Goal: Task Accomplishment & Management: Manage account settings

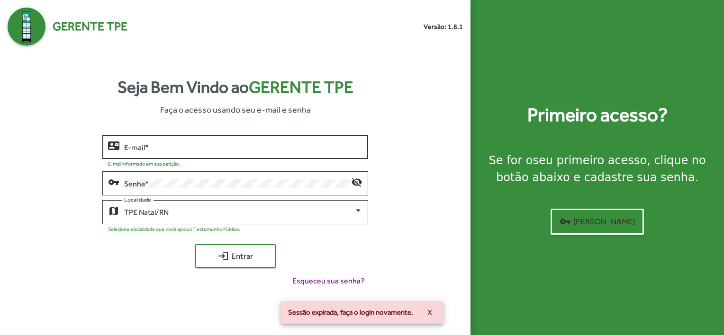
click at [251, 142] on div "E-mail *" at bounding box center [243, 146] width 238 height 26
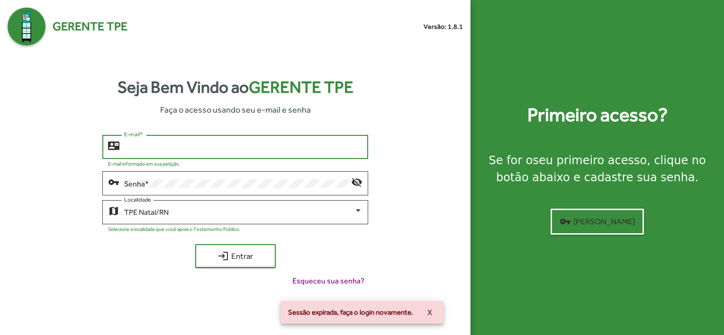
click at [225, 157] on div "E-mail *" at bounding box center [243, 146] width 238 height 26
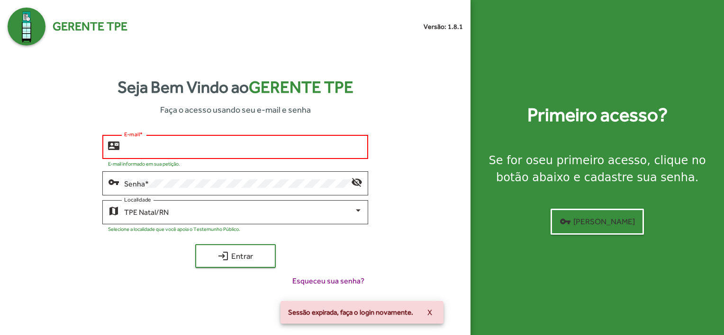
click at [207, 149] on input "E-mail *" at bounding box center [243, 147] width 238 height 9
type input "**********"
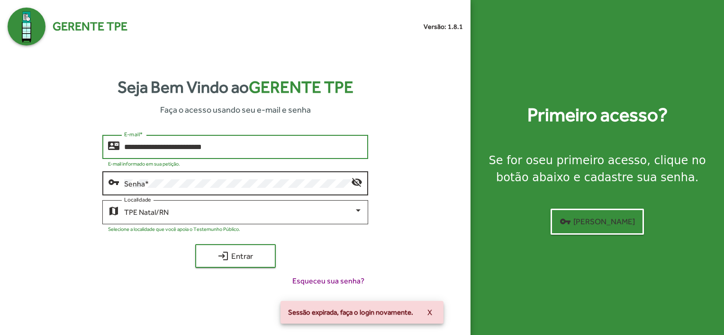
click at [213, 189] on div "Senha *" at bounding box center [237, 183] width 227 height 26
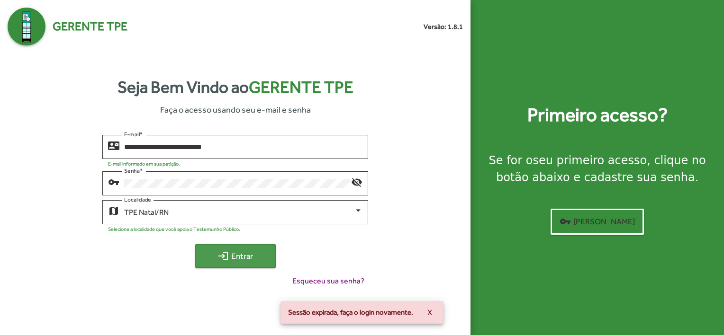
click at [238, 248] on span "login Entrar" at bounding box center [235, 256] width 63 height 17
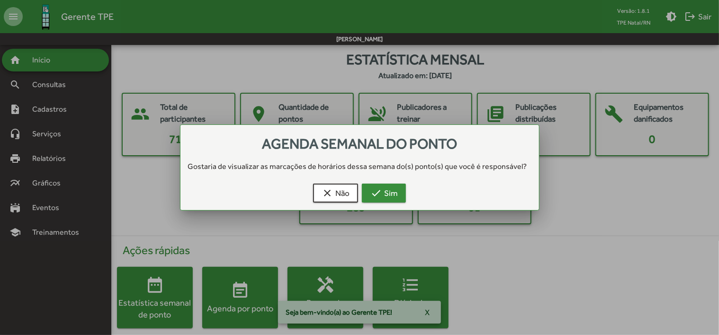
click at [390, 202] on div "clear Não check Sim" at bounding box center [360, 195] width 336 height 30
click at [384, 194] on span "check Sim" at bounding box center [383, 193] width 27 height 17
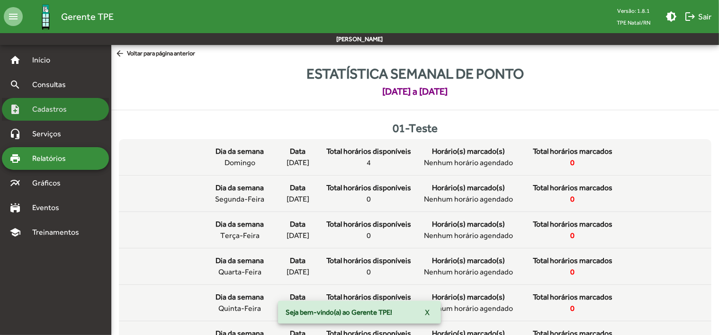
click at [62, 109] on span "Cadastros" at bounding box center [53, 109] width 53 height 11
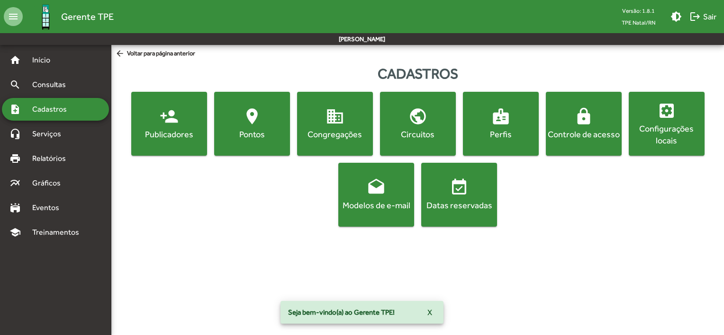
click at [245, 108] on mat-icon "location_on" at bounding box center [252, 116] width 19 height 19
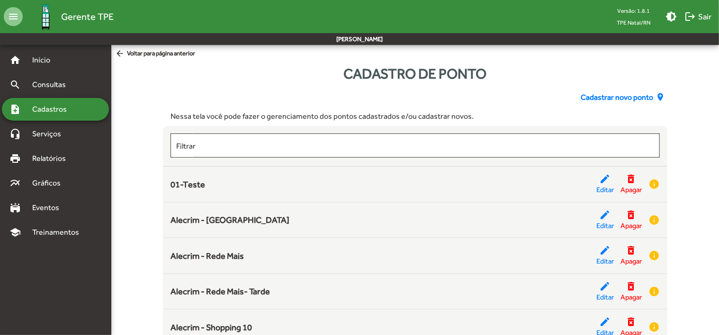
click at [623, 100] on span "Cadastrar novo ponto" at bounding box center [617, 97] width 72 height 11
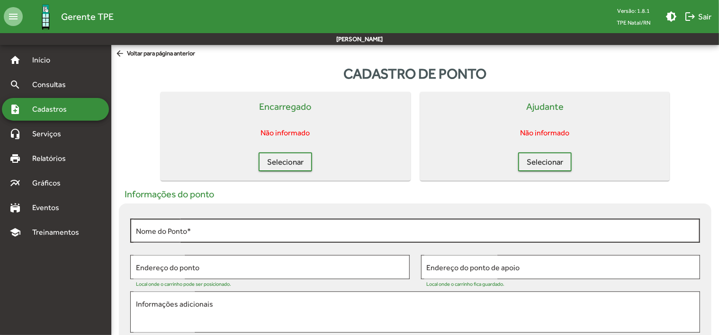
click at [224, 231] on input "Nome do Ponto *" at bounding box center [415, 231] width 559 height 9
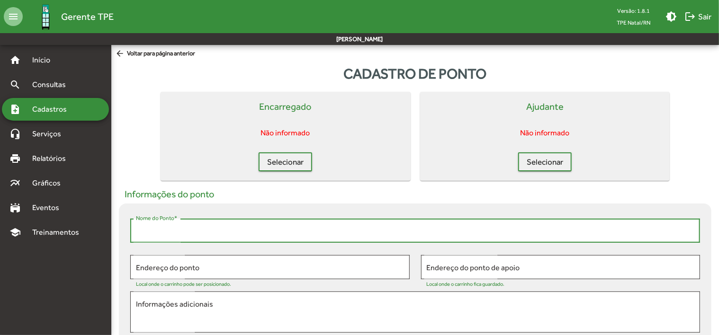
paste input "**********"
type input "**********"
click at [288, 158] on span "Selecionar" at bounding box center [285, 161] width 36 height 17
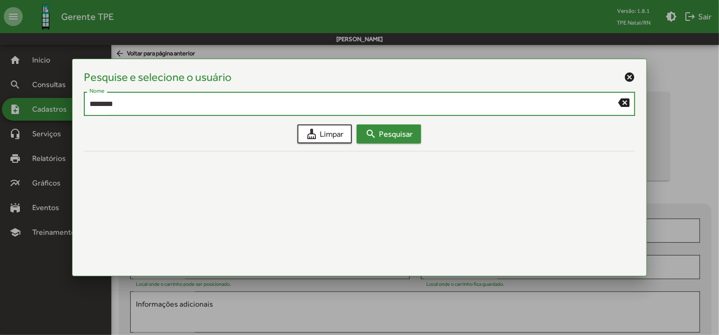
click at [395, 139] on span "search Pesquisar" at bounding box center [388, 134] width 47 height 17
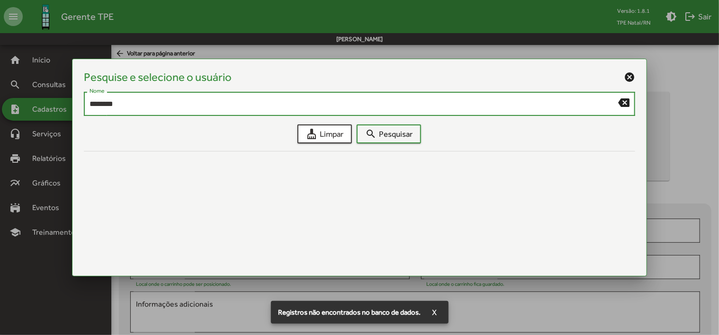
drag, startPoint x: 256, startPoint y: 106, endPoint x: 21, endPoint y: 108, distance: 235.0
click at [21, 108] on div "Pesquise e selecione o usuário cancel ******** Nome backspace cleaning_services…" at bounding box center [359, 167] width 719 height 335
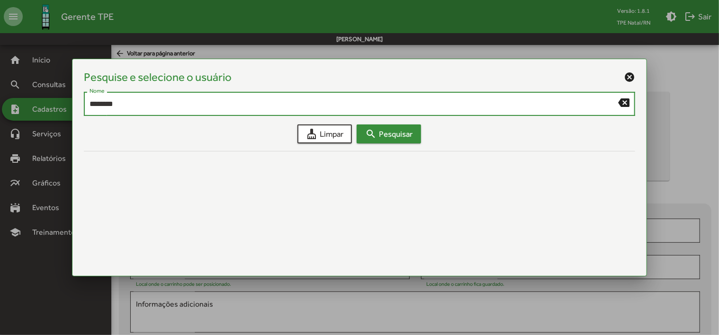
type input "********"
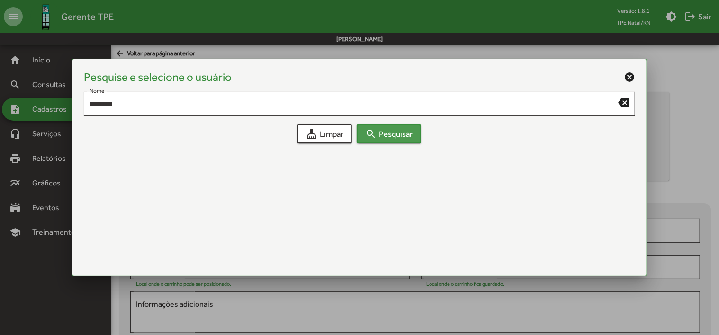
click at [386, 126] on span "search Pesquisar" at bounding box center [388, 134] width 47 height 17
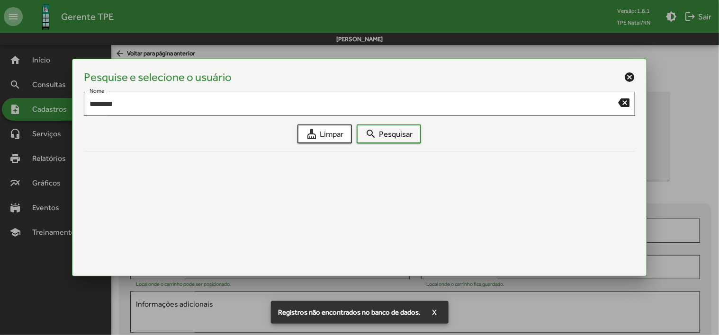
click at [630, 75] on mat-icon "cancel" at bounding box center [629, 77] width 11 height 11
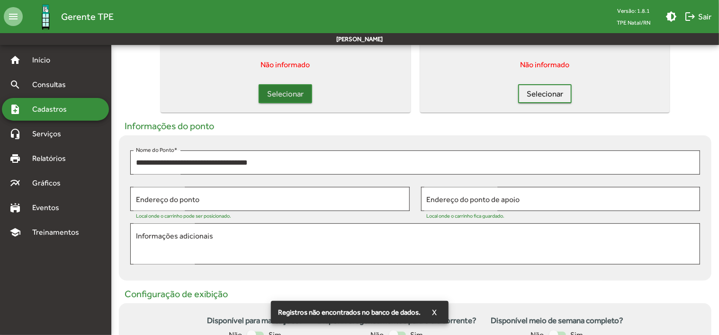
scroll to position [142, 0]
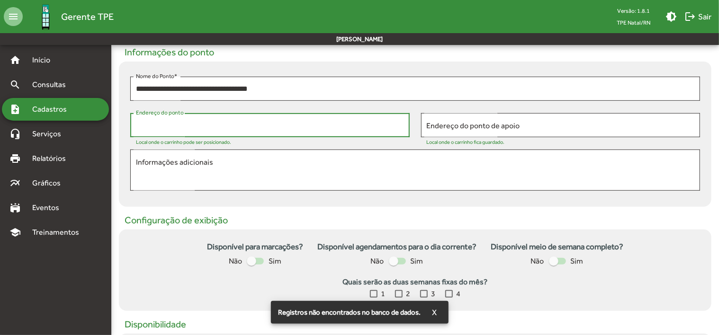
click at [273, 121] on input "Endereço do ponto" at bounding box center [270, 125] width 268 height 9
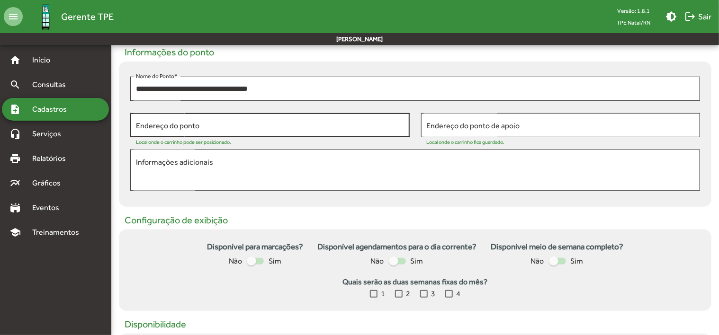
click at [236, 125] on input "Endereço do ponto" at bounding box center [270, 125] width 268 height 9
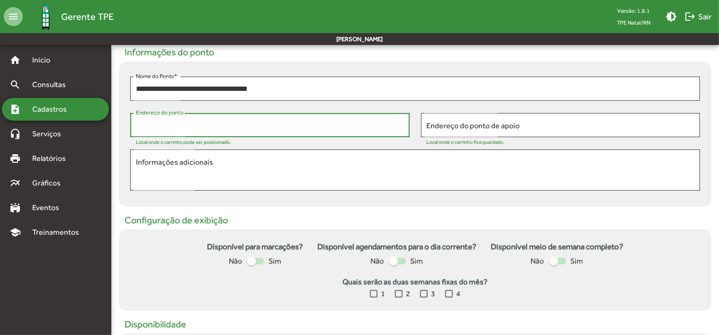
paste input "**********"
type input "**********"
click at [423, 294] on div at bounding box center [424, 294] width 8 height 8
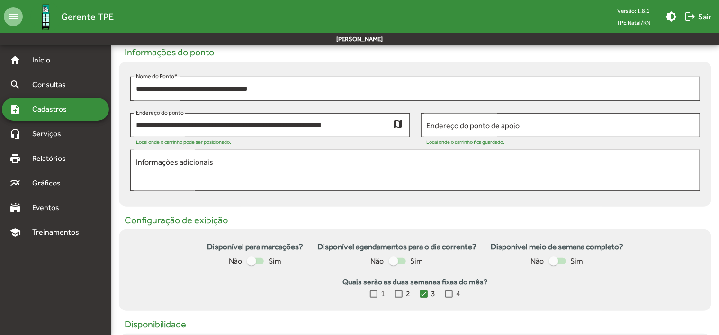
click at [448, 294] on div at bounding box center [449, 294] width 8 height 8
click at [259, 261] on div at bounding box center [255, 261] width 17 height 7
click at [403, 262] on div at bounding box center [397, 261] width 17 height 7
click at [403, 262] on div at bounding box center [400, 261] width 9 height 9
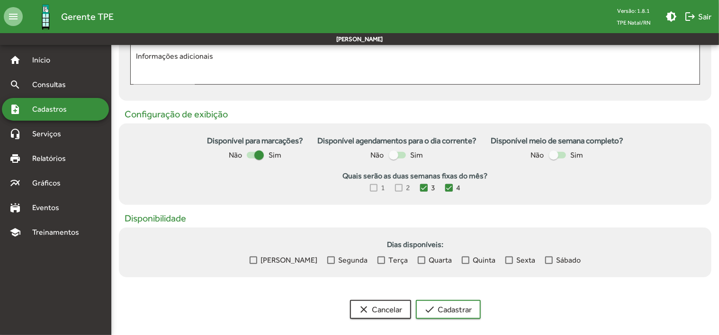
scroll to position [254, 0]
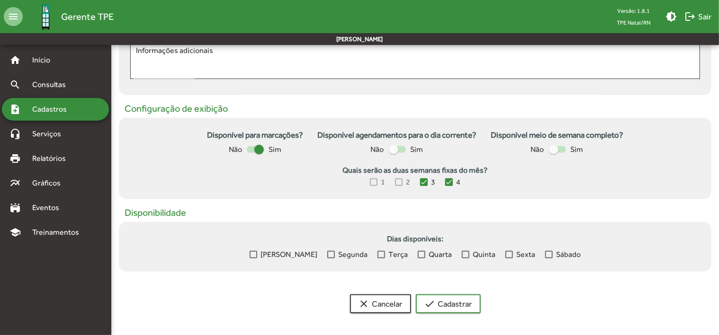
click at [505, 252] on div at bounding box center [509, 255] width 8 height 8
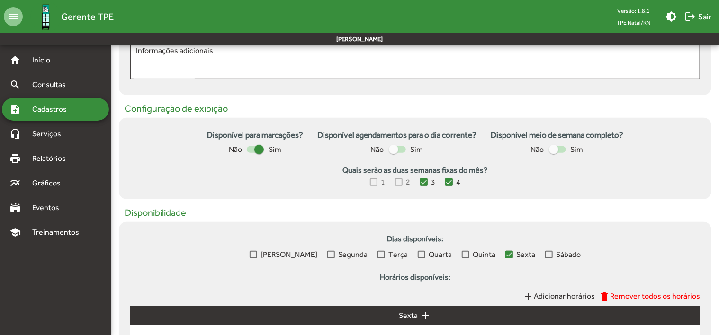
click at [545, 252] on div at bounding box center [549, 255] width 8 height 8
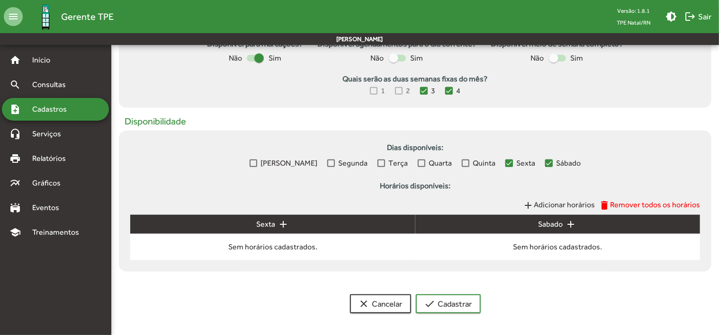
scroll to position [346, 0]
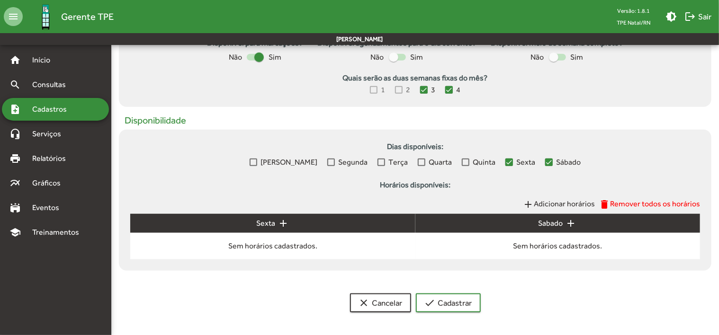
click at [554, 206] on span "Adicionar horários" at bounding box center [564, 203] width 61 height 9
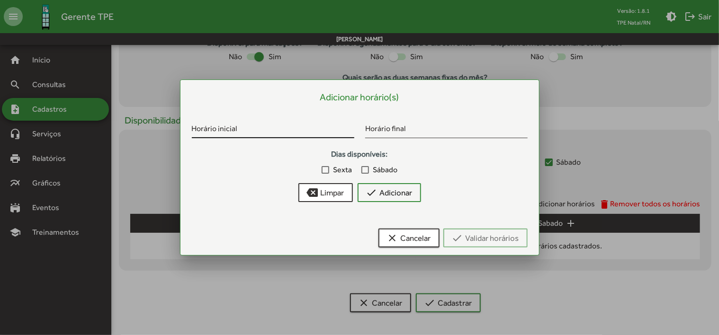
click at [274, 135] on div "Horário inicial" at bounding box center [273, 127] width 162 height 22
type input "*****"
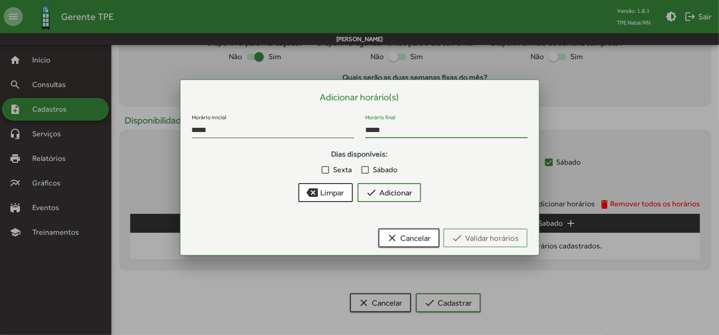
type input "*****"
click at [324, 168] on div at bounding box center [326, 170] width 8 height 8
click at [366, 168] on div at bounding box center [365, 170] width 8 height 8
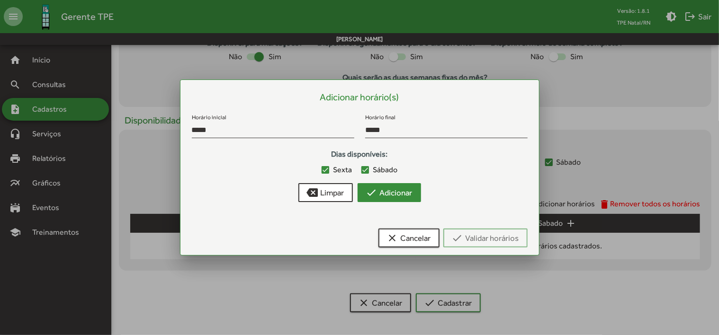
click at [399, 194] on span "check Adicionar" at bounding box center [389, 192] width 46 height 17
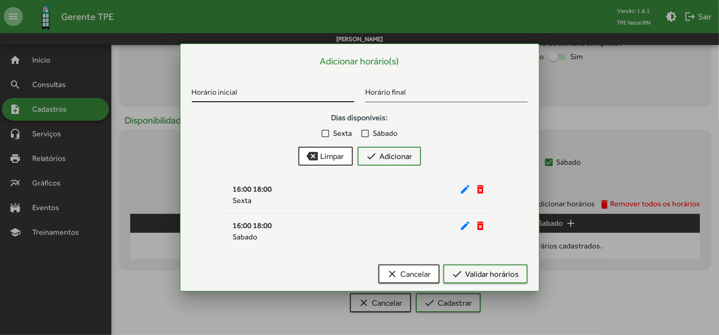
click at [299, 93] on input "Horário inicial" at bounding box center [273, 94] width 162 height 9
type input "*****"
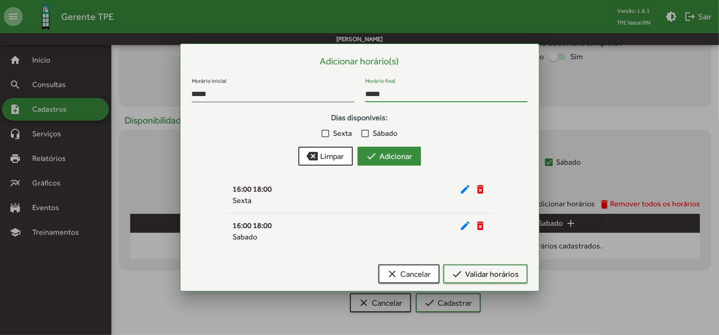
type input "*****"
click at [405, 155] on span "check Adicionar" at bounding box center [389, 156] width 46 height 17
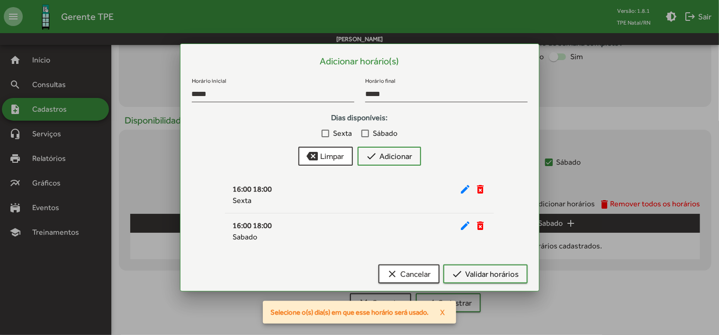
click at [322, 133] on div at bounding box center [326, 134] width 8 height 8
click at [362, 133] on div at bounding box center [365, 134] width 8 height 8
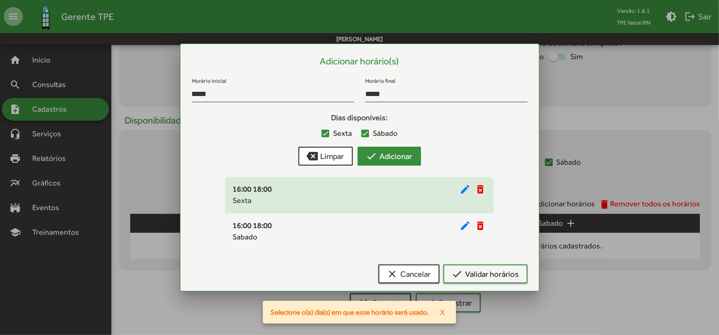
click at [393, 165] on span "check Adicionar" at bounding box center [389, 156] width 46 height 17
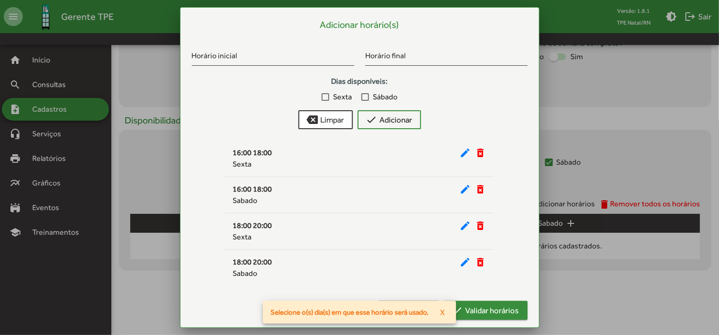
click at [507, 302] on span "check Validar horários" at bounding box center [485, 310] width 67 height 17
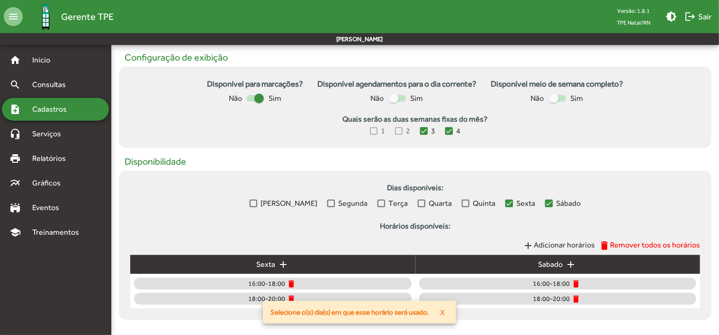
scroll to position [354, 0]
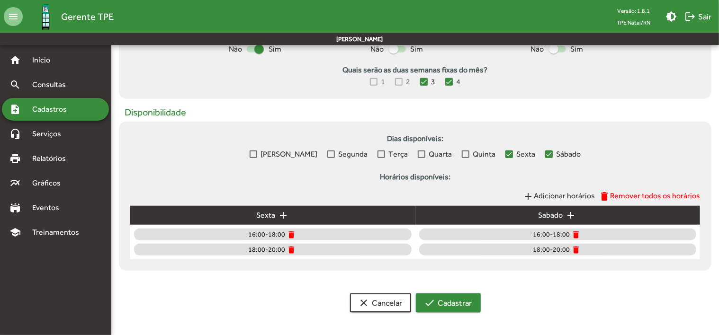
click at [455, 306] on span "check Cadastrar" at bounding box center [448, 303] width 48 height 17
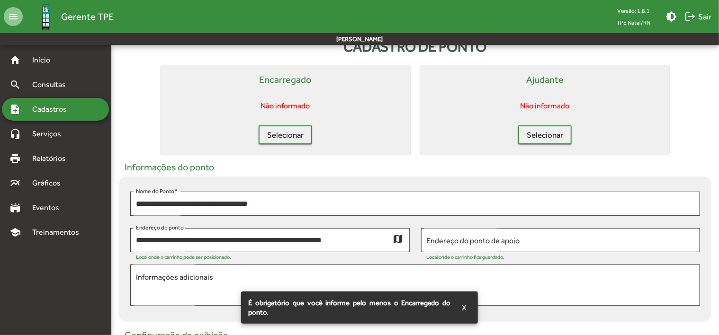
scroll to position [0, 0]
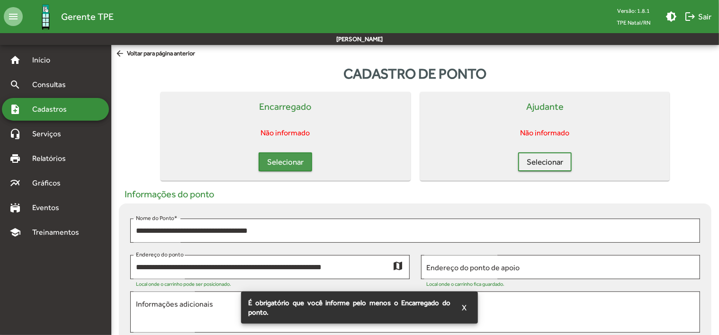
click at [283, 161] on span "Selecionar" at bounding box center [285, 161] width 36 height 17
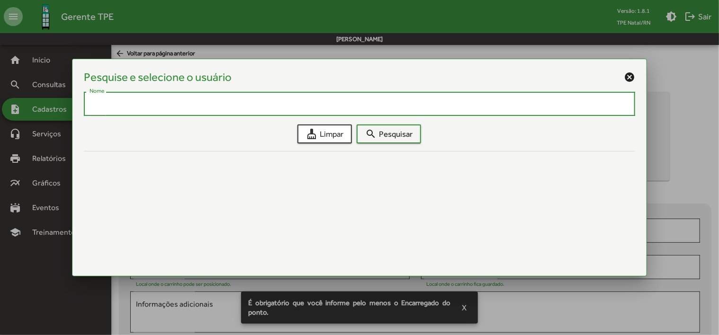
click at [332, 104] on input "Nome" at bounding box center [360, 104] width 540 height 9
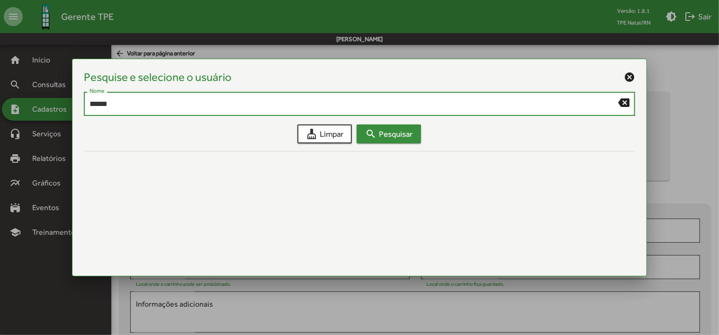
type input "******"
click at [377, 134] on span "search Pesquisar" at bounding box center [388, 134] width 47 height 17
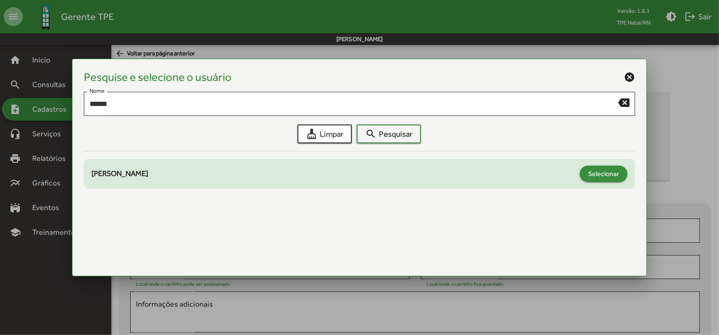
click at [592, 177] on span "Selecionar" at bounding box center [603, 173] width 31 height 17
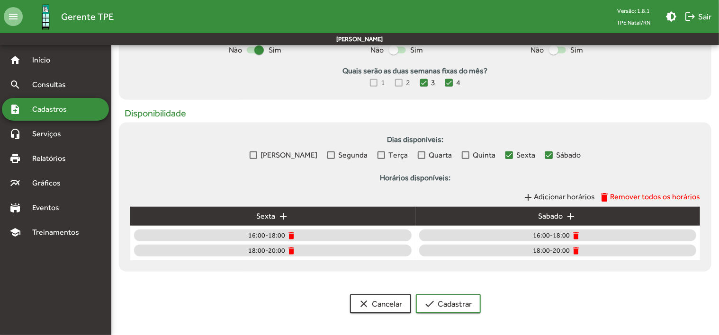
scroll to position [354, 0]
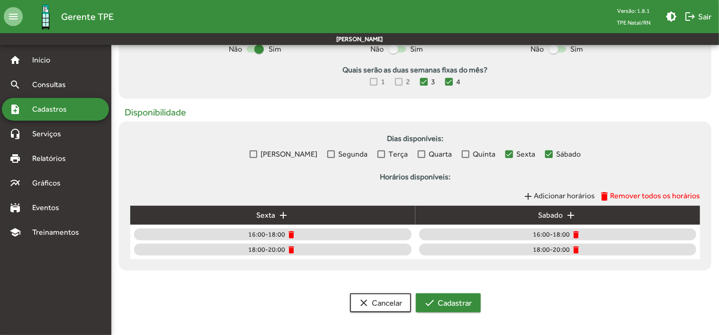
click at [466, 303] on span "check Cadastrar" at bounding box center [448, 303] width 48 height 17
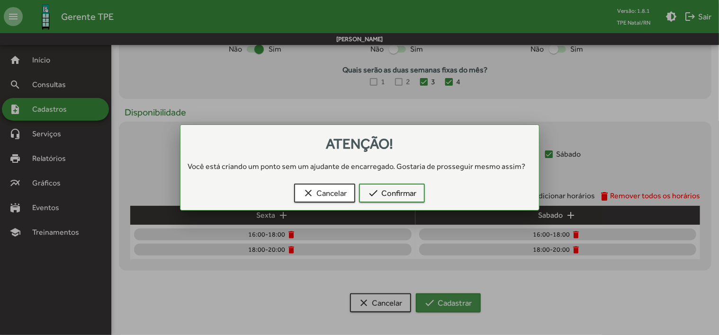
scroll to position [0, 0]
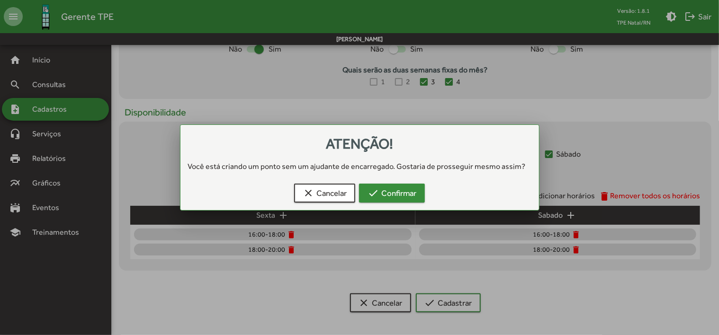
click at [401, 196] on span "check Confirmar" at bounding box center [392, 193] width 49 height 17
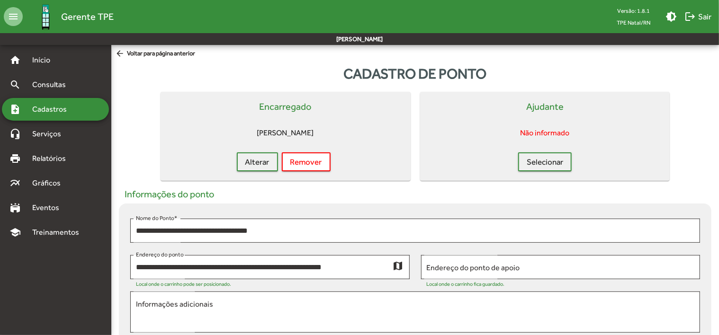
scroll to position [354, 0]
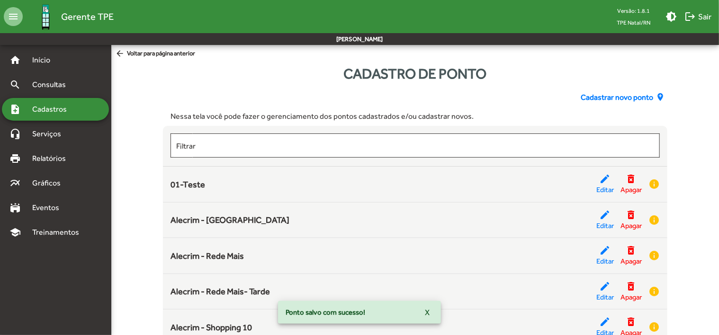
click at [66, 107] on span "Cadastros" at bounding box center [53, 109] width 53 height 11
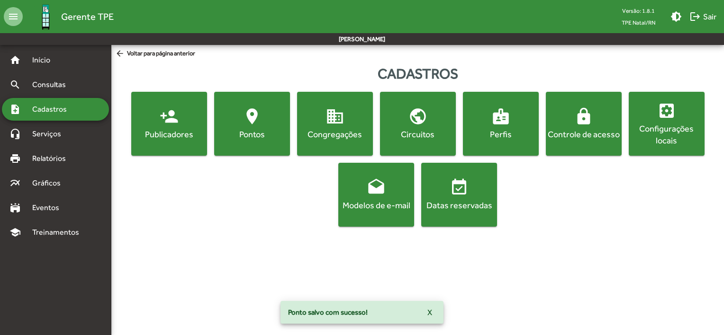
click at [177, 114] on mat-icon "person_add" at bounding box center [169, 116] width 19 height 19
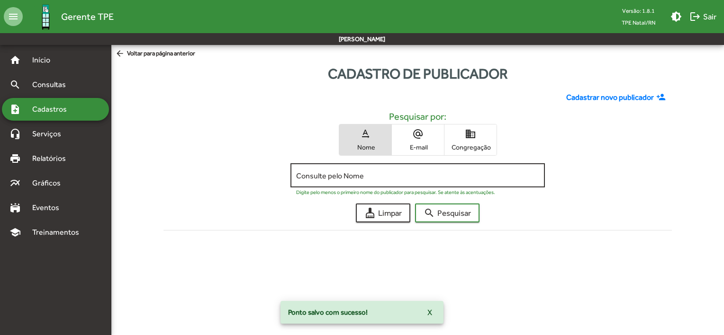
click at [364, 173] on input "Consulte pelo Nome" at bounding box center [417, 175] width 243 height 9
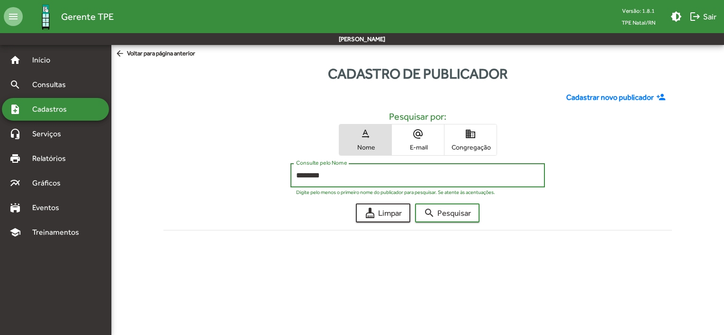
type input "********"
click at [415, 204] on button "search Pesquisar" at bounding box center [447, 213] width 64 height 19
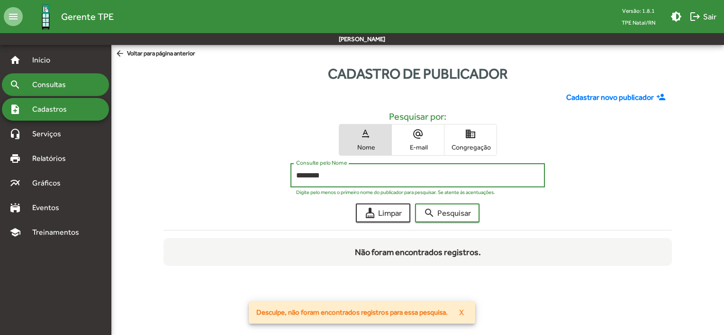
click at [61, 90] on span "Consultas" at bounding box center [53, 84] width 52 height 11
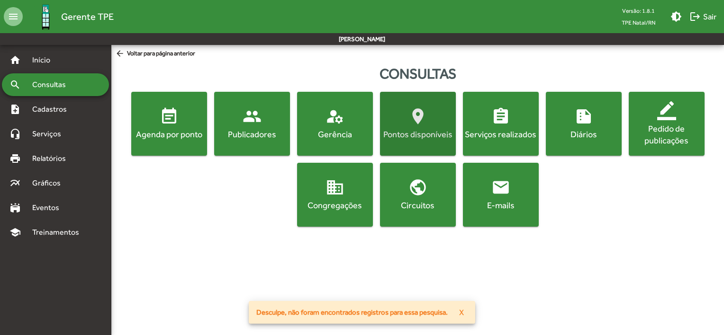
click at [431, 129] on div "Pontos disponíveis" at bounding box center [418, 134] width 72 height 12
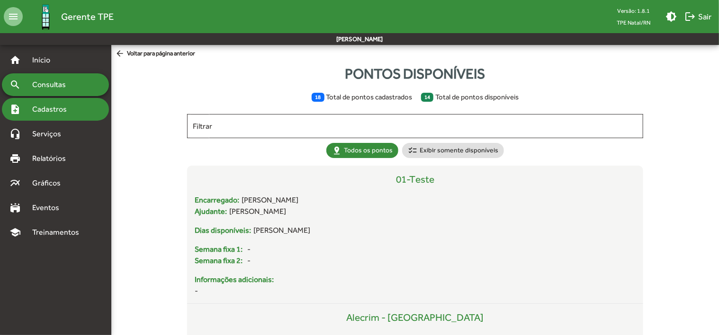
click at [61, 118] on div "note_add Cadastros" at bounding box center [55, 109] width 107 height 23
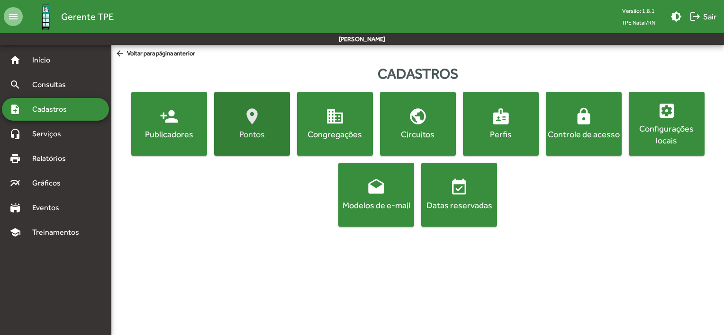
click at [263, 129] on div "Pontos" at bounding box center [252, 134] width 72 height 12
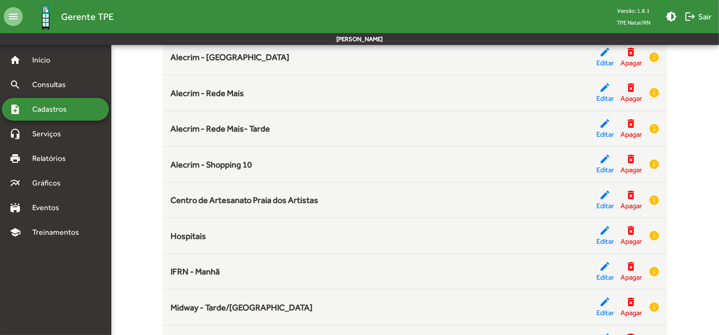
scroll to position [237, 0]
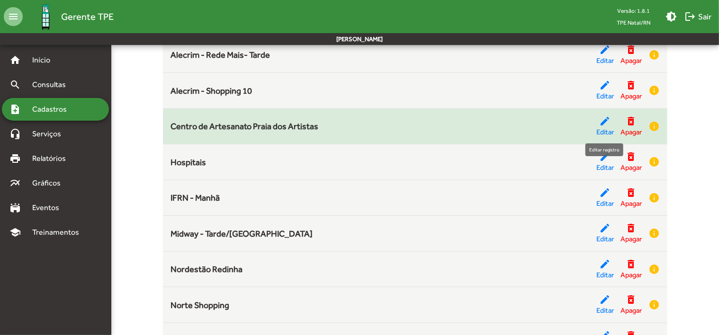
click at [612, 123] on div "edit Editar" at bounding box center [605, 127] width 18 height 22
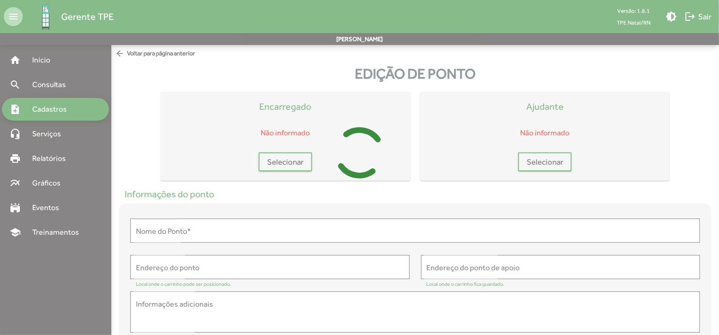
type input "**********"
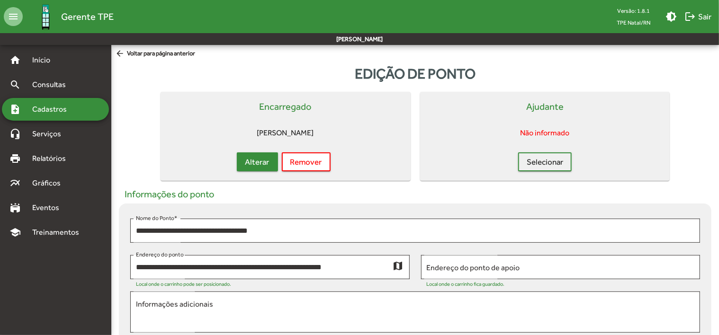
click at [262, 162] on span "Alterar" at bounding box center [257, 161] width 24 height 17
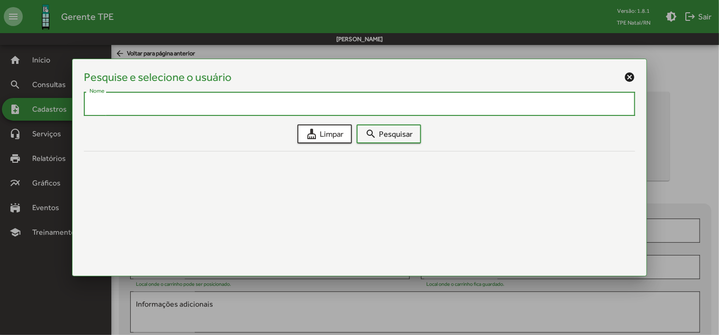
click at [262, 104] on input "Nome" at bounding box center [360, 104] width 540 height 9
type input "*******"
click at [406, 133] on span "search Pesquisar" at bounding box center [388, 134] width 47 height 17
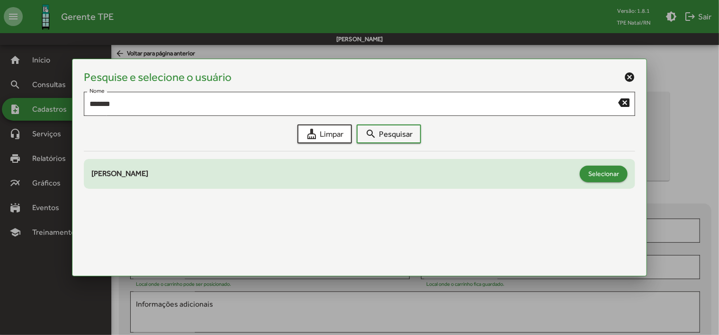
click at [601, 177] on span "Selecionar" at bounding box center [603, 173] width 31 height 17
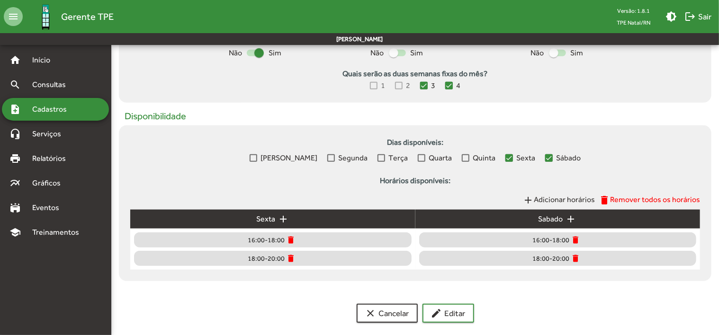
scroll to position [360, 0]
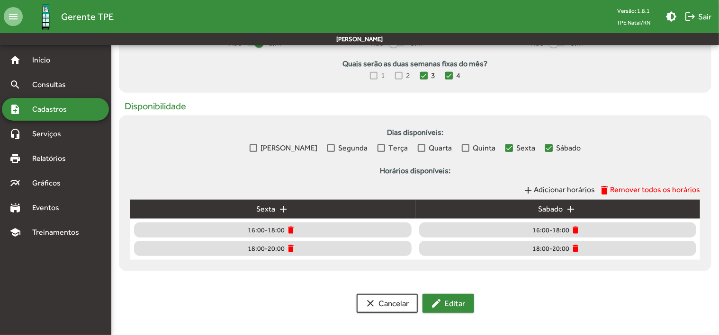
click at [449, 308] on span "edit Editar" at bounding box center [448, 303] width 35 height 17
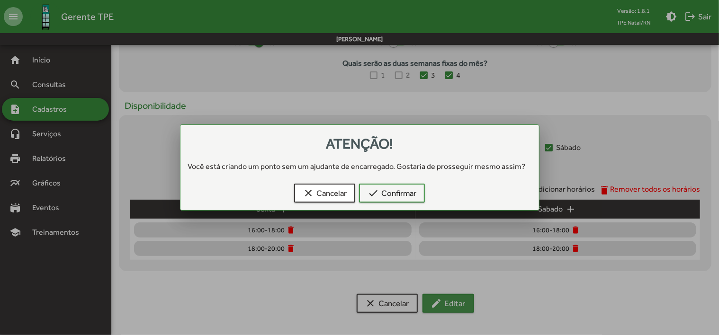
scroll to position [0, 0]
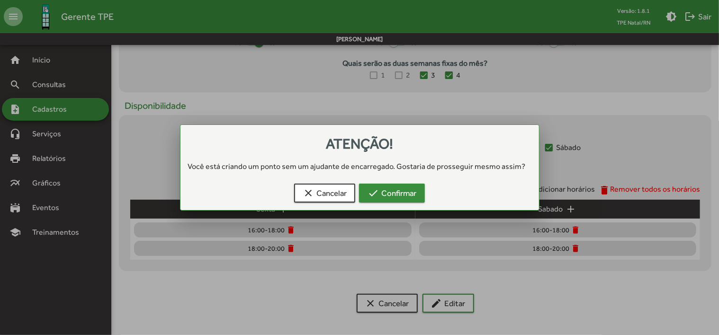
click at [413, 186] on span "check Confirmar" at bounding box center [392, 193] width 49 height 17
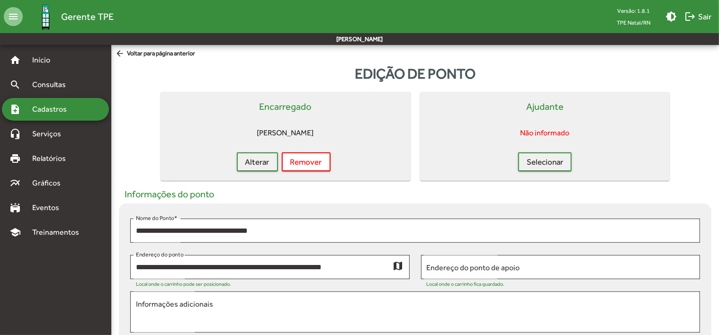
scroll to position [360, 0]
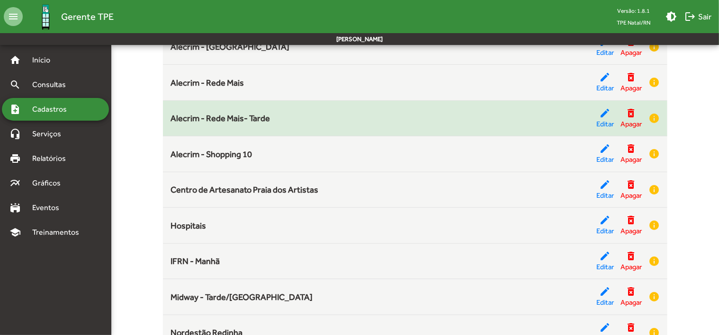
scroll to position [189, 0]
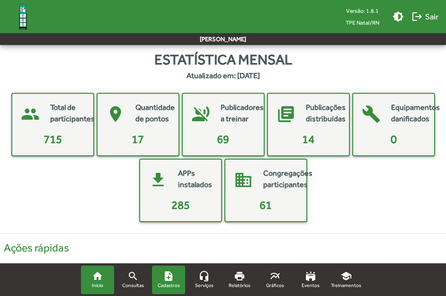
click at [174, 280] on mat-icon "note_add" at bounding box center [168, 275] width 11 height 11
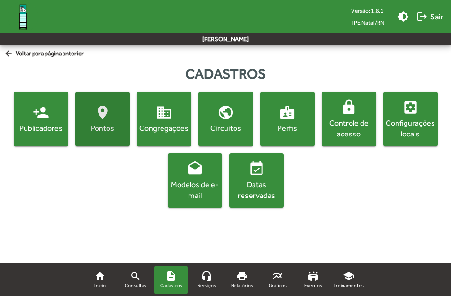
click at [114, 113] on span "location_on [GEOGRAPHIC_DATA]" at bounding box center [102, 118] width 51 height 29
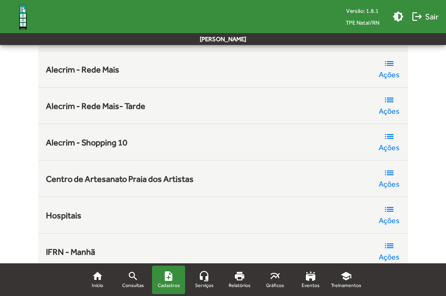
scroll to position [189, 0]
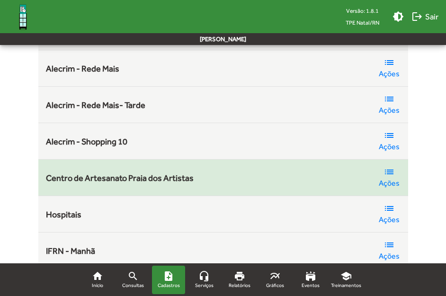
click at [387, 174] on mat-icon "list" at bounding box center [389, 171] width 11 height 11
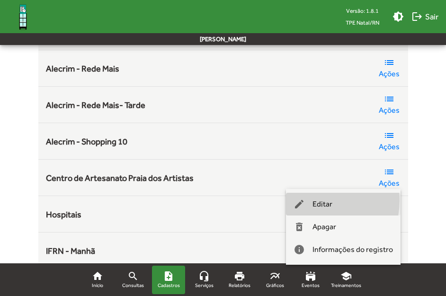
click at [315, 200] on span "Editar" at bounding box center [323, 204] width 20 height 23
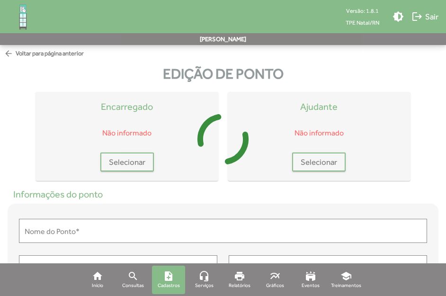
type input "**********"
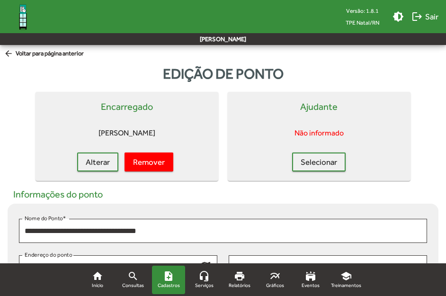
click at [153, 161] on span "Remover" at bounding box center [149, 161] width 32 height 17
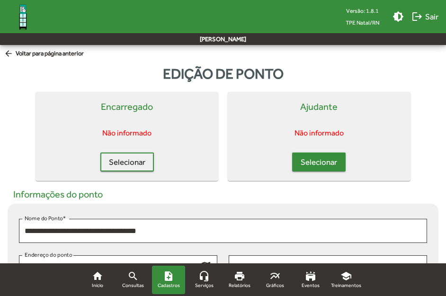
click at [332, 164] on span "Selecionar" at bounding box center [319, 161] width 36 height 17
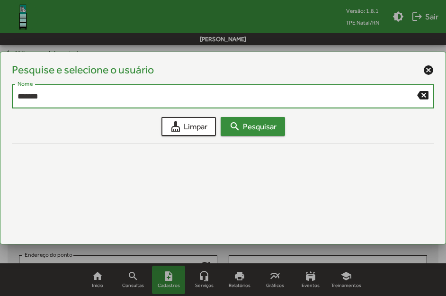
type input "*******"
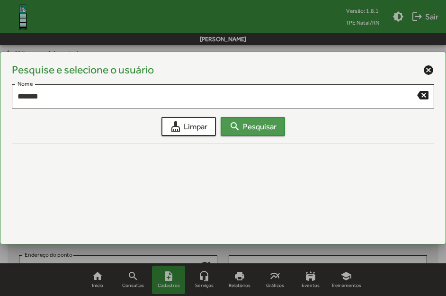
click at [243, 128] on span "search Pesquisar" at bounding box center [252, 126] width 47 height 17
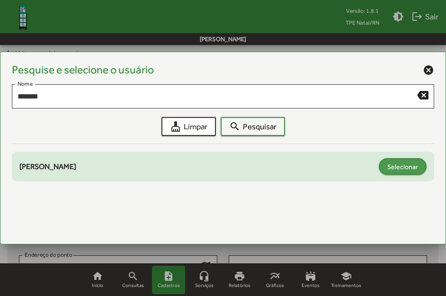
click at [396, 160] on span "Selecionar" at bounding box center [402, 166] width 31 height 17
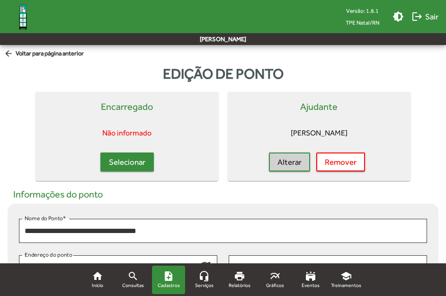
click at [129, 159] on span "Selecionar" at bounding box center [127, 161] width 36 height 17
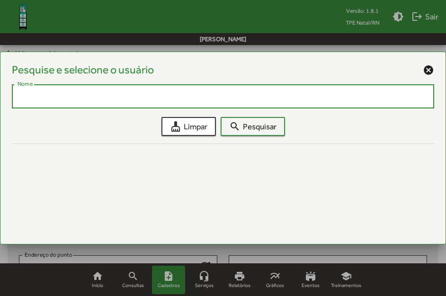
click at [122, 97] on input "Nome" at bounding box center [223, 96] width 411 height 9
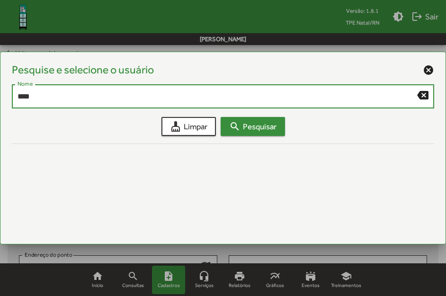
click at [255, 119] on span "search Pesquisar" at bounding box center [252, 126] width 47 height 17
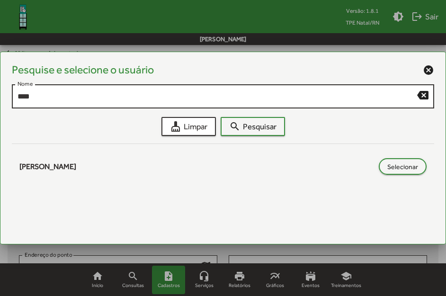
click at [139, 99] on input "****" at bounding box center [218, 96] width 400 height 9
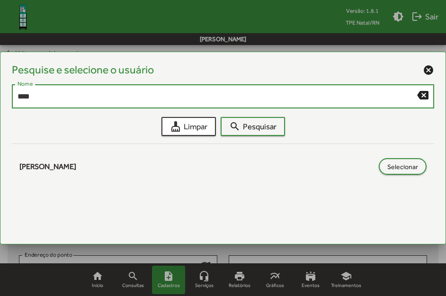
drag, startPoint x: 94, startPoint y: 99, endPoint x: 12, endPoint y: 94, distance: 82.6
click at [12, 94] on div "**** Nome backspace" at bounding box center [223, 95] width 423 height 26
type input "****"
click at [251, 132] on span "search Pesquisar" at bounding box center [252, 126] width 47 height 17
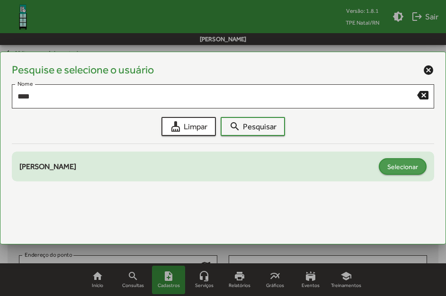
click at [414, 159] on button "Selecionar" at bounding box center [403, 166] width 48 height 17
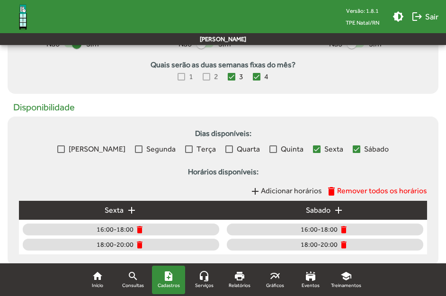
scroll to position [429, 0]
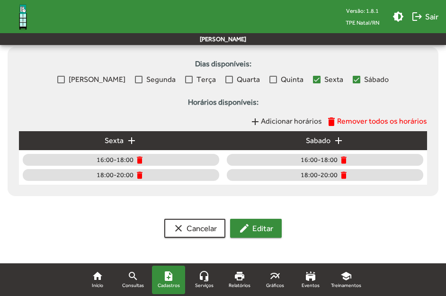
click at [268, 226] on span "edit Editar" at bounding box center [256, 228] width 35 height 17
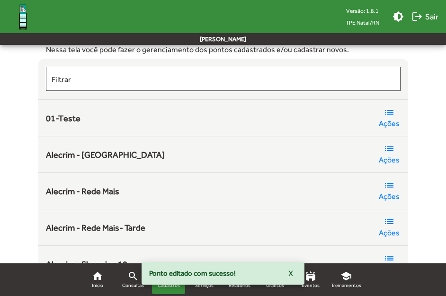
scroll to position [142, 0]
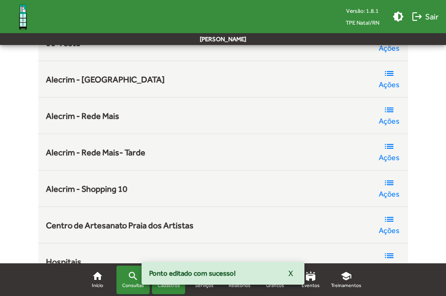
click at [122, 280] on link "search Consultas" at bounding box center [133, 280] width 33 height 28
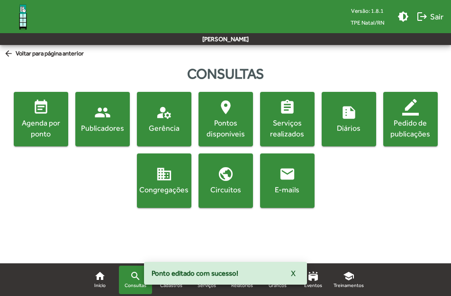
click at [95, 113] on mat-icon "people" at bounding box center [102, 112] width 17 height 17
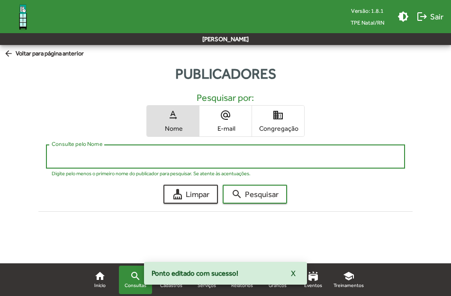
click at [108, 161] on input "Consulte pelo Nome" at bounding box center [225, 157] width 347 height 9
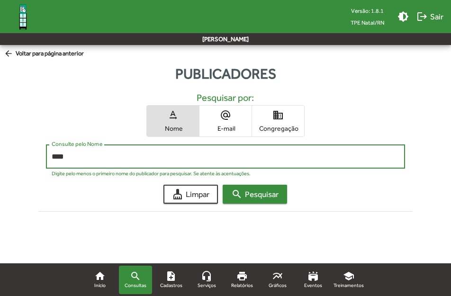
type input "****"
click at [253, 194] on span "search Pesquisar" at bounding box center [254, 194] width 47 height 17
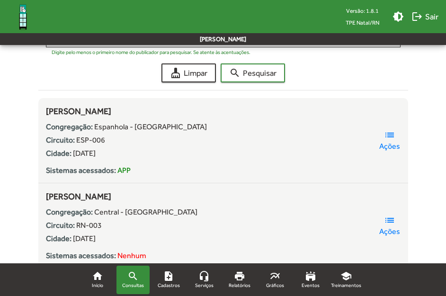
scroll to position [142, 0]
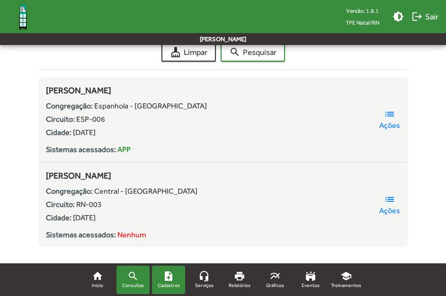
click at [171, 277] on mat-icon "note_add" at bounding box center [168, 275] width 11 height 11
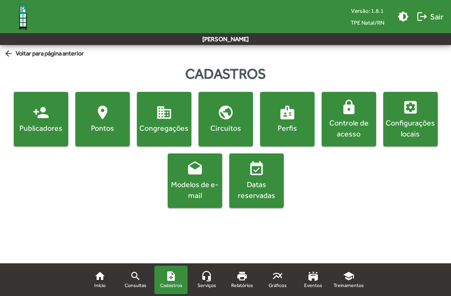
click at [100, 114] on mat-icon "location_on" at bounding box center [102, 112] width 17 height 17
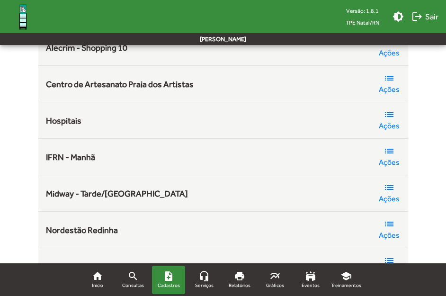
scroll to position [284, 0]
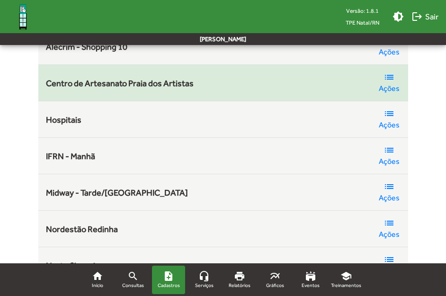
click at [394, 78] on mat-icon "list" at bounding box center [389, 77] width 11 height 11
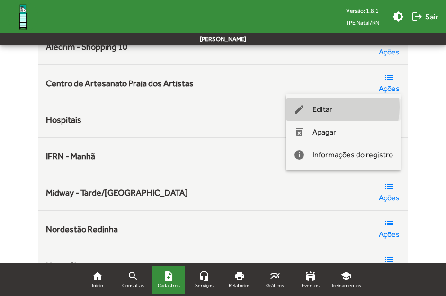
click at [327, 107] on span "Editar" at bounding box center [323, 109] width 20 height 23
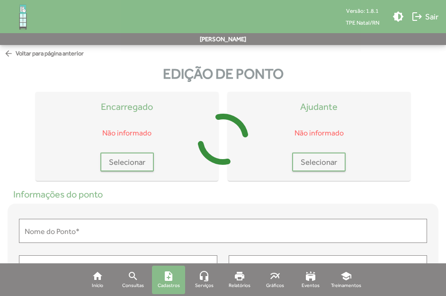
type input "**********"
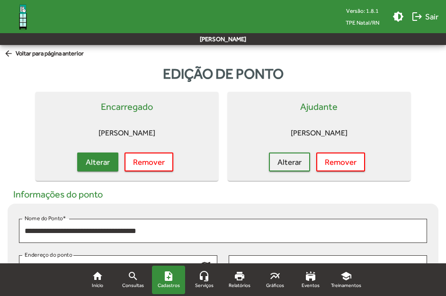
click at [108, 160] on span "Alterar" at bounding box center [98, 161] width 24 height 17
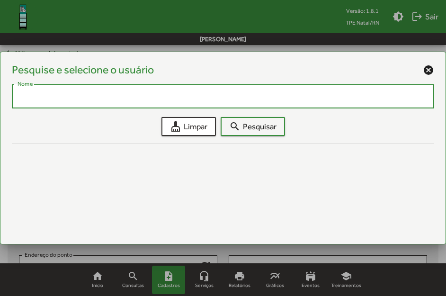
click at [72, 96] on input "Nome" at bounding box center [223, 96] width 411 height 9
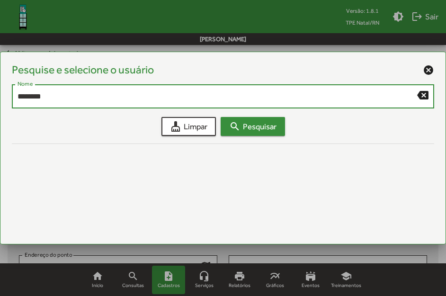
type input "********"
click at [246, 124] on span "search Pesquisar" at bounding box center [252, 126] width 47 height 17
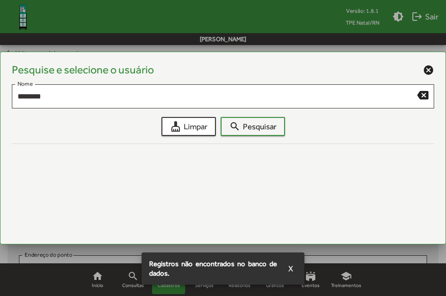
click at [430, 68] on mat-icon "cancel" at bounding box center [428, 69] width 11 height 11
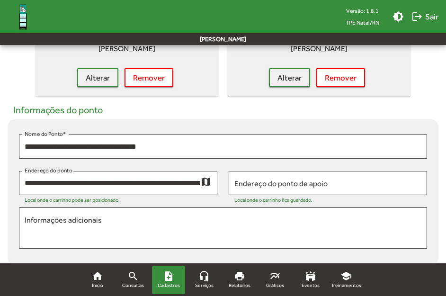
scroll to position [95, 0]
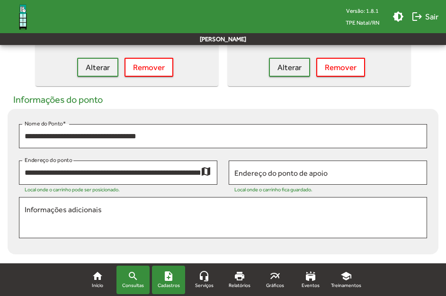
click at [130, 281] on mat-icon "search" at bounding box center [132, 275] width 11 height 11
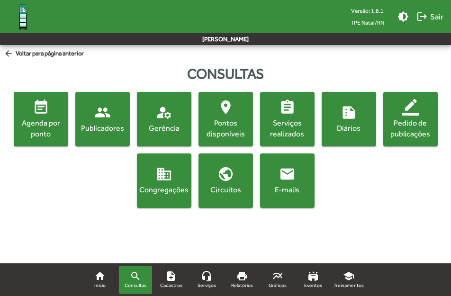
click at [92, 122] on span "people Publicadores" at bounding box center [102, 118] width 51 height 29
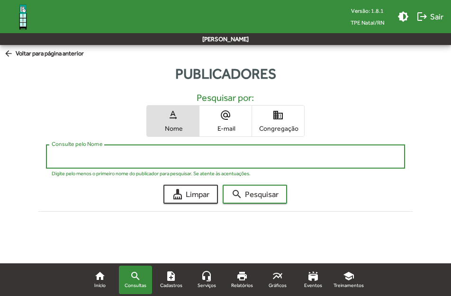
click at [145, 157] on input "Consulte pelo Nome" at bounding box center [225, 157] width 347 height 9
type input "*"
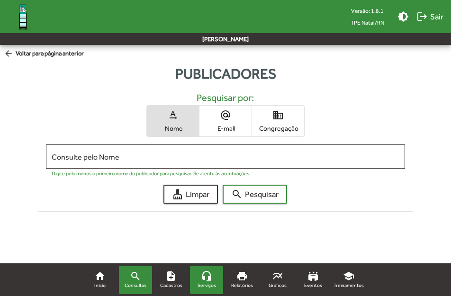
click at [203, 275] on mat-icon "headset_mic" at bounding box center [206, 275] width 11 height 11
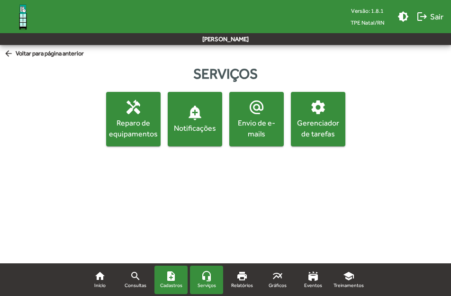
click at [172, 275] on mat-icon "note_add" at bounding box center [170, 275] width 11 height 11
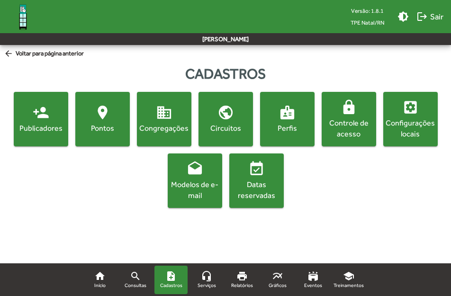
click at [370, 105] on span "lock Controle de acesso" at bounding box center [349, 119] width 51 height 40
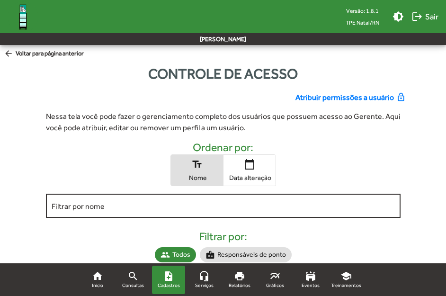
click at [206, 207] on input "Filtrar por nome" at bounding box center [223, 206] width 343 height 9
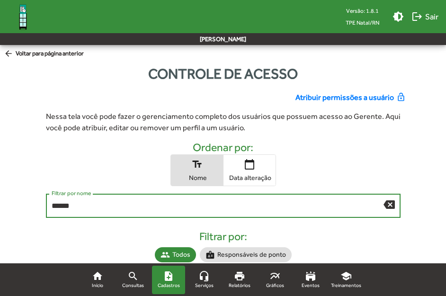
scroll to position [36, 0]
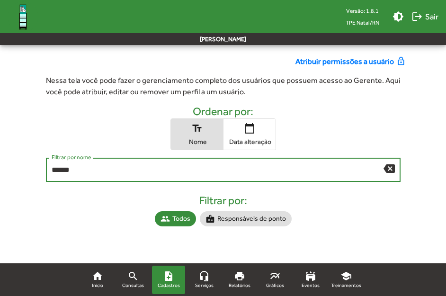
type input "******"
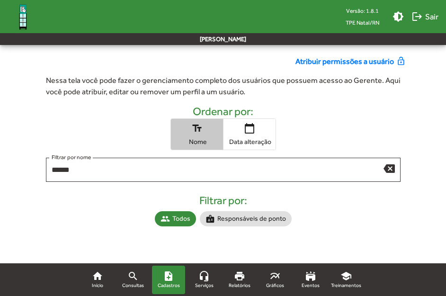
click at [195, 123] on mat-icon "text_fields" at bounding box center [196, 128] width 11 height 11
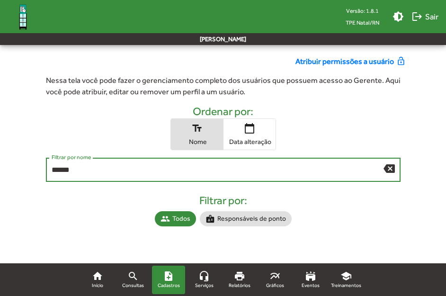
click at [85, 170] on input "******" at bounding box center [218, 170] width 332 height 9
click at [268, 218] on mat-chip "badge Responsáveis de ponto" at bounding box center [246, 218] width 92 height 15
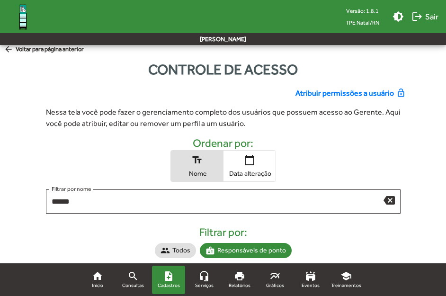
scroll to position [0, 0]
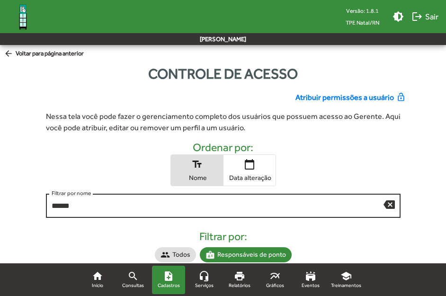
click at [114, 205] on input "******" at bounding box center [218, 206] width 332 height 9
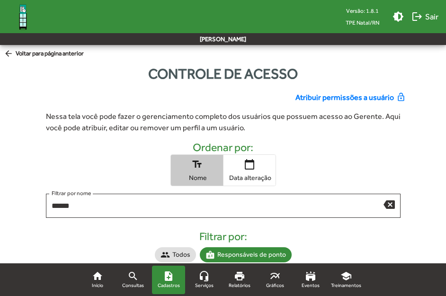
click at [197, 166] on mat-icon "text_fields" at bounding box center [196, 164] width 11 height 11
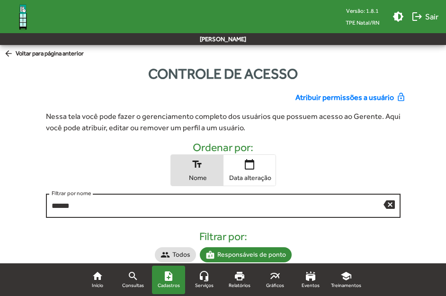
click at [154, 211] on div "****** Filtrar por nome" at bounding box center [218, 205] width 332 height 26
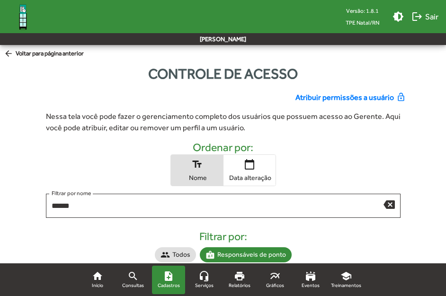
click at [328, 99] on span "Atribuir permissões a usuário" at bounding box center [345, 97] width 99 height 11
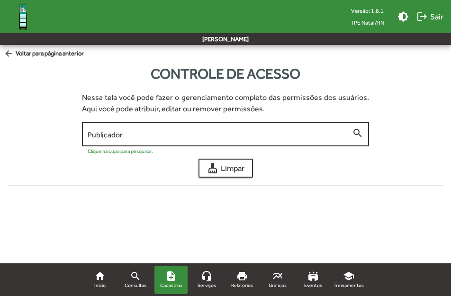
click at [134, 140] on div "Publicador" at bounding box center [220, 133] width 264 height 26
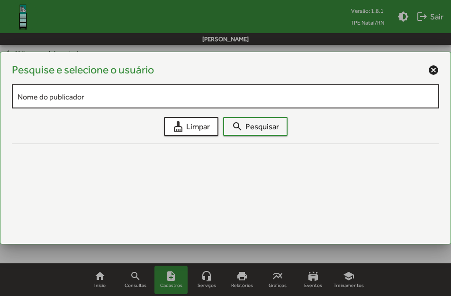
click at [81, 96] on input "Nome do publicador" at bounding box center [226, 96] width 416 height 9
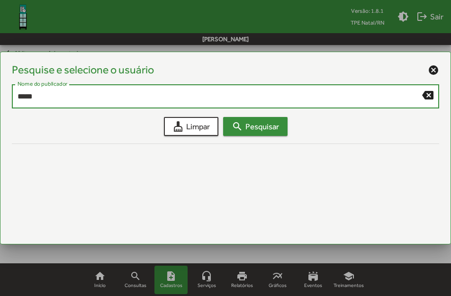
type input "*****"
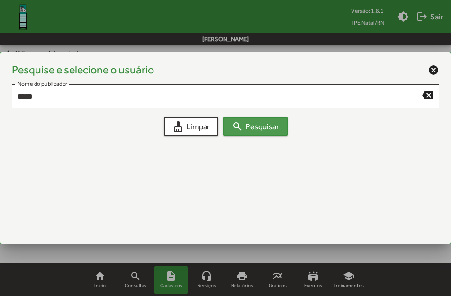
click at [265, 127] on span "search Pesquisar" at bounding box center [255, 126] width 47 height 17
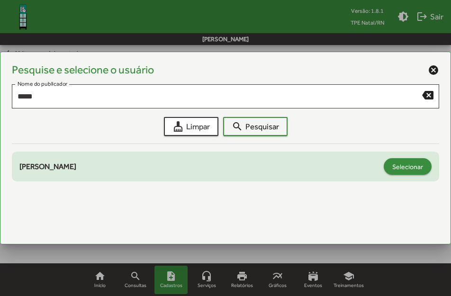
click at [417, 166] on span "Selecionar" at bounding box center [407, 166] width 31 height 17
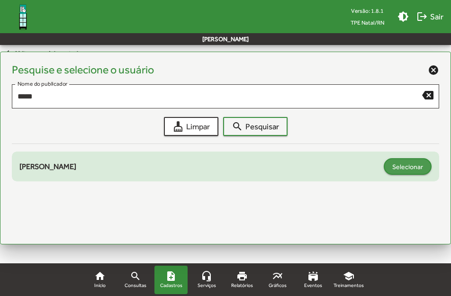
type input "**********"
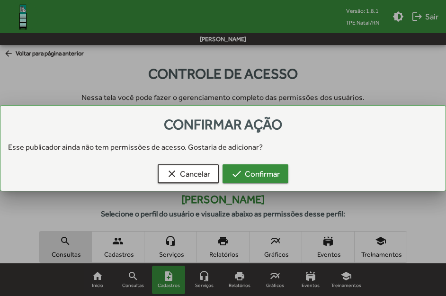
click at [254, 169] on span "check Confirmar" at bounding box center [255, 173] width 49 height 17
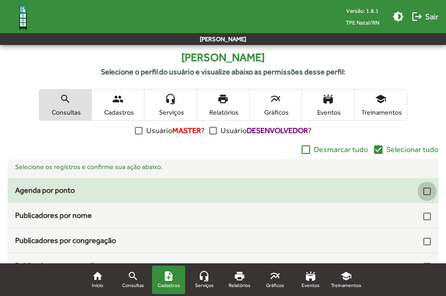
click at [423, 189] on div at bounding box center [427, 192] width 8 height 8
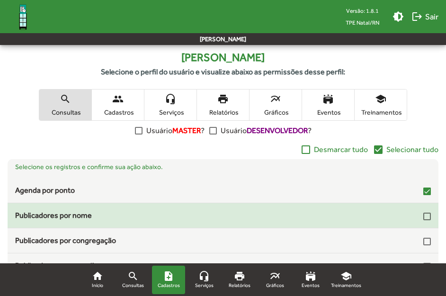
click at [424, 215] on div at bounding box center [427, 217] width 8 height 8
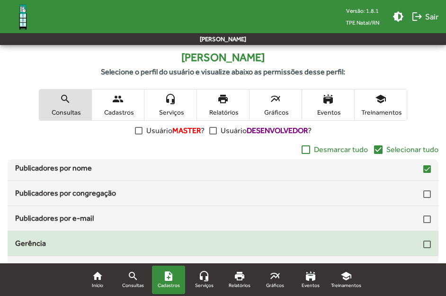
click at [423, 241] on div at bounding box center [427, 245] width 8 height 8
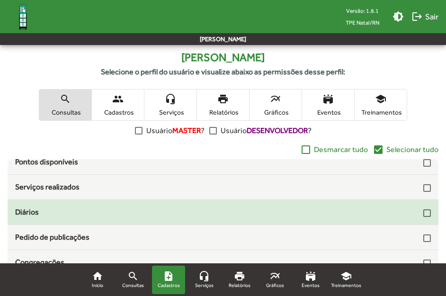
scroll to position [107, 0]
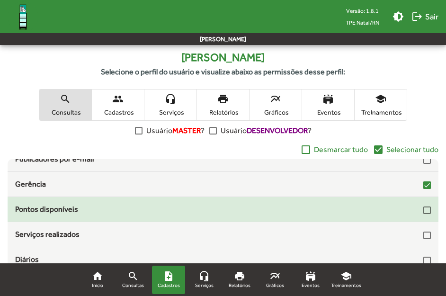
click at [417, 213] on div "Pontos disponíveis" at bounding box center [223, 209] width 416 height 11
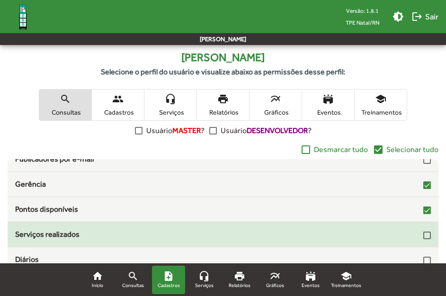
click at [423, 234] on div at bounding box center [427, 236] width 8 height 8
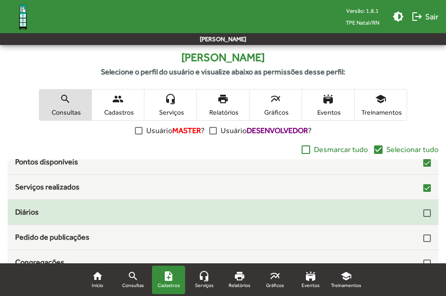
click at [423, 211] on div at bounding box center [427, 213] width 8 height 8
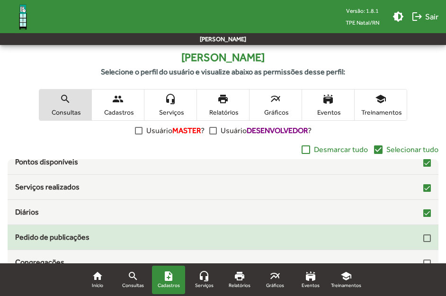
click at [423, 237] on div at bounding box center [427, 238] width 8 height 8
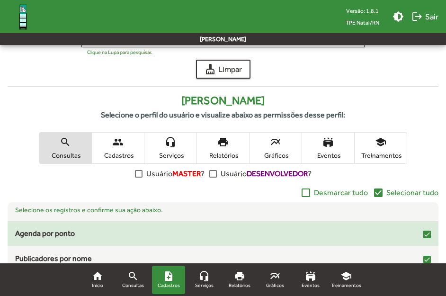
scroll to position [95, 0]
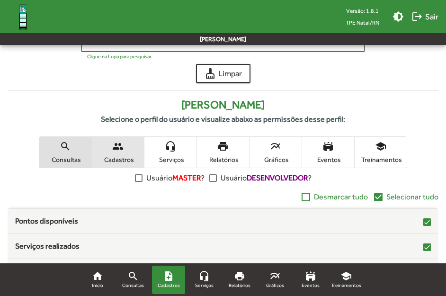
click at [119, 145] on mat-icon "people" at bounding box center [117, 146] width 11 height 11
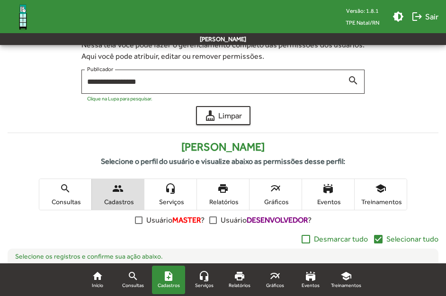
scroll to position [47, 0]
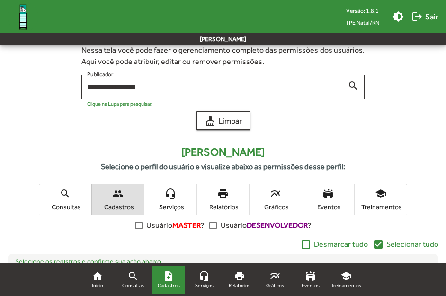
click at [70, 192] on mat-icon "search" at bounding box center [65, 193] width 11 height 11
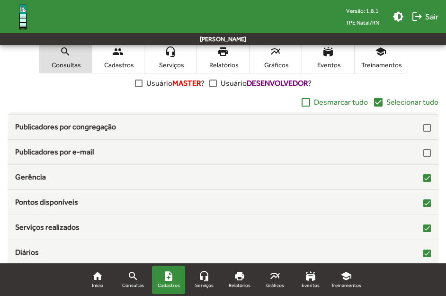
scroll to position [0, 0]
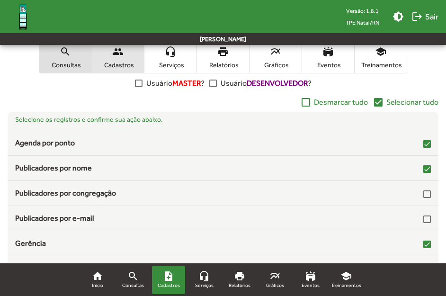
click at [122, 51] on mat-icon "people" at bounding box center [117, 51] width 11 height 11
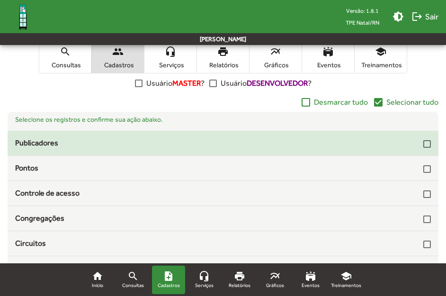
click at [423, 151] on mat-list-item "Publicadores" at bounding box center [223, 143] width 431 height 25
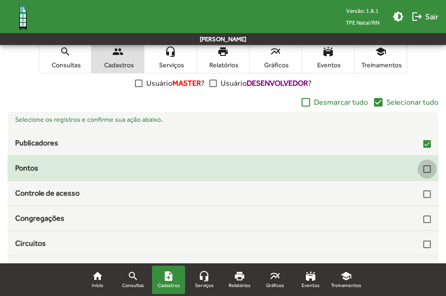
click at [423, 169] on div at bounding box center [427, 169] width 8 height 8
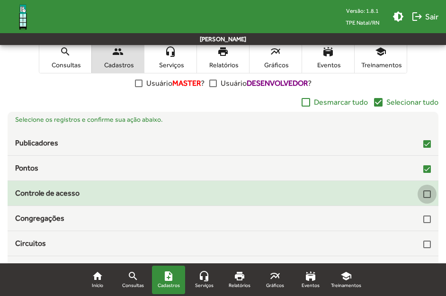
click at [423, 196] on div at bounding box center [427, 194] width 8 height 8
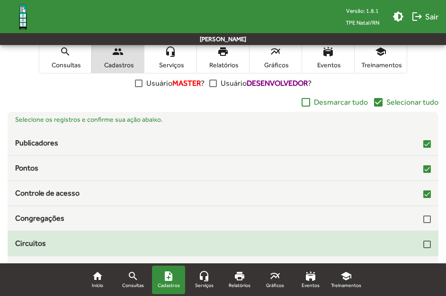
scroll to position [28, 0]
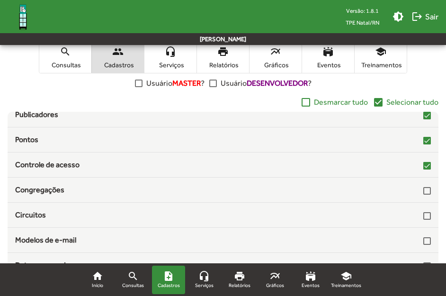
click at [168, 62] on span "Serviços" at bounding box center [170, 65] width 47 height 9
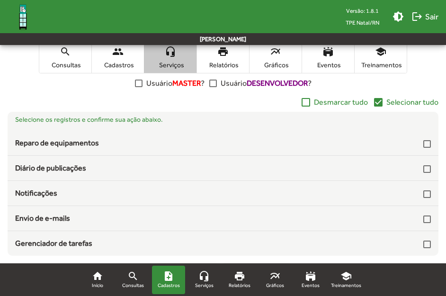
scroll to position [0, 0]
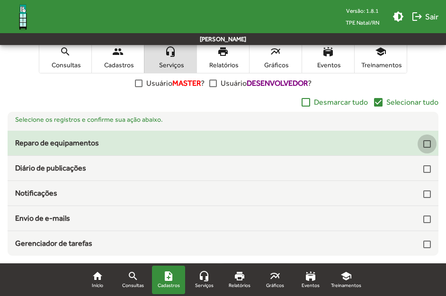
click at [426, 144] on div at bounding box center [427, 144] width 8 height 8
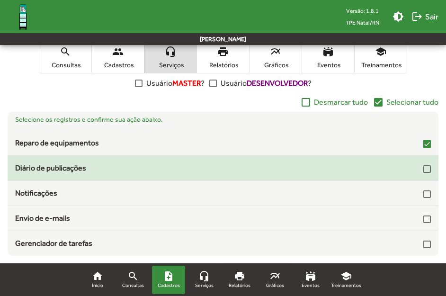
click at [422, 165] on div "Diário de publicações" at bounding box center [223, 167] width 416 height 11
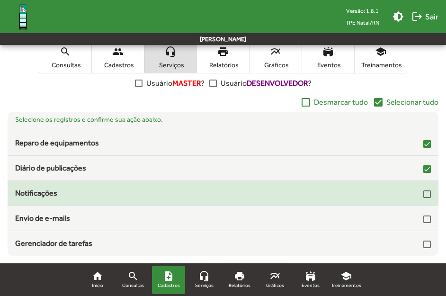
click at [432, 194] on div "Notificações" at bounding box center [223, 193] width 431 height 11
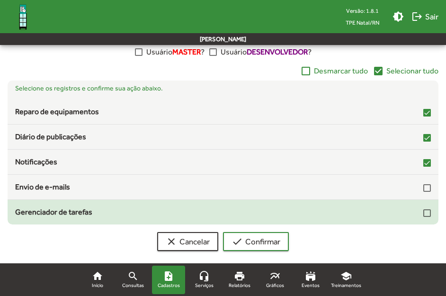
scroll to position [234, 0]
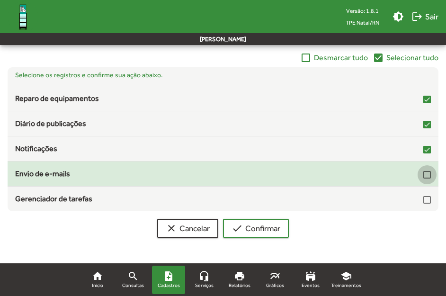
click at [426, 176] on div at bounding box center [427, 175] width 8 height 8
click at [423, 176] on div "Envio de e-mails" at bounding box center [223, 173] width 416 height 11
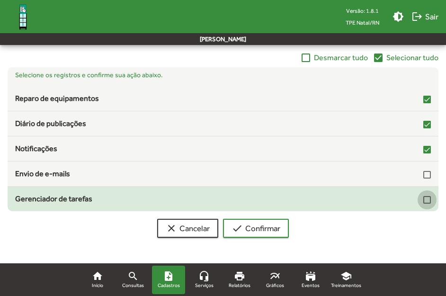
click at [431, 200] on div at bounding box center [427, 200] width 8 height 8
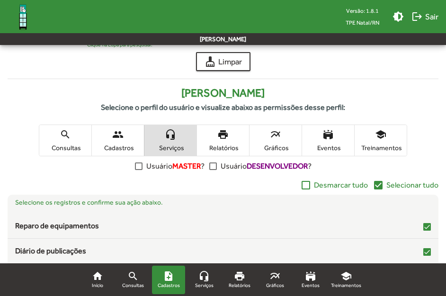
scroll to position [92, 0]
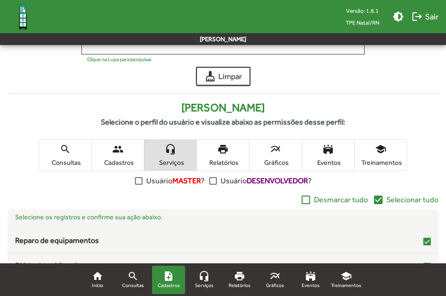
click at [226, 144] on mat-icon "print" at bounding box center [222, 149] width 11 height 11
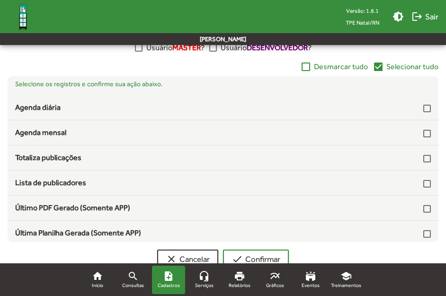
scroll to position [234, 0]
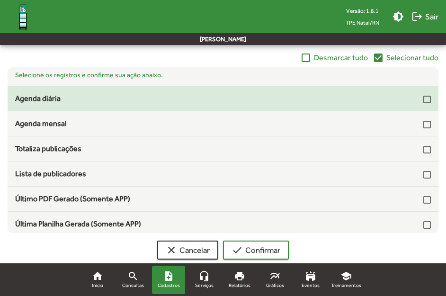
click at [424, 102] on div at bounding box center [427, 100] width 8 height 8
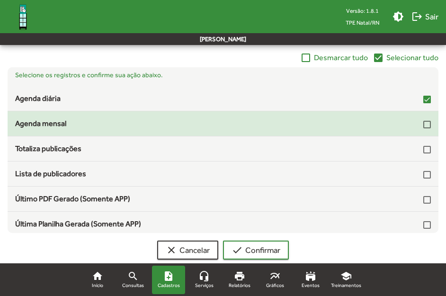
click at [424, 121] on div at bounding box center [427, 125] width 8 height 8
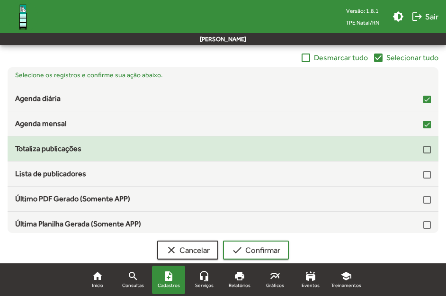
click at [423, 150] on div at bounding box center [427, 150] width 8 height 8
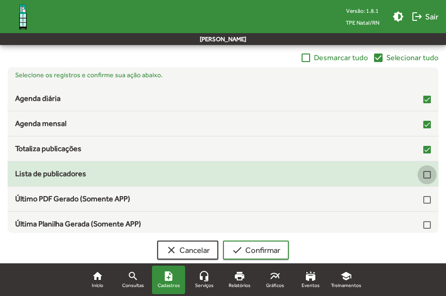
click at [423, 171] on div at bounding box center [427, 175] width 8 height 8
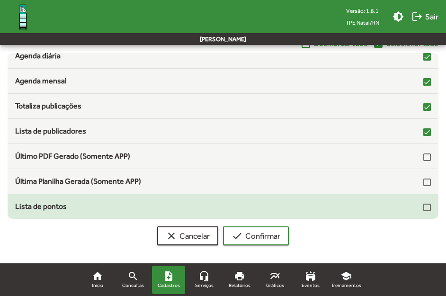
scroll to position [256, 0]
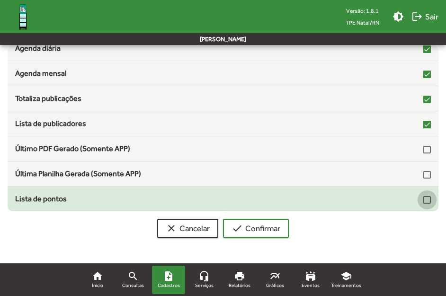
click at [423, 198] on div at bounding box center [427, 200] width 8 height 8
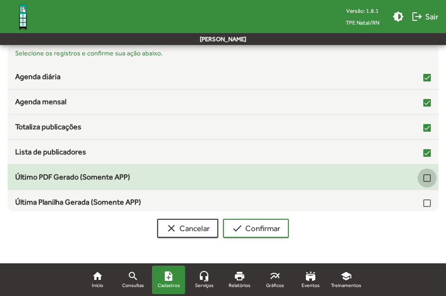
click at [423, 179] on div at bounding box center [427, 178] width 8 height 8
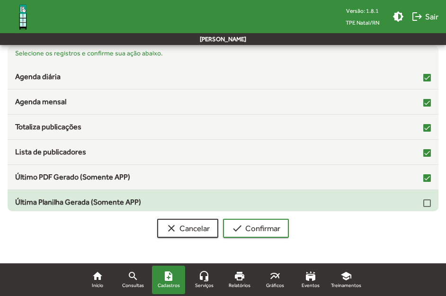
click at [431, 199] on div "Última Planilha Gerada (Somente APP)" at bounding box center [223, 202] width 431 height 11
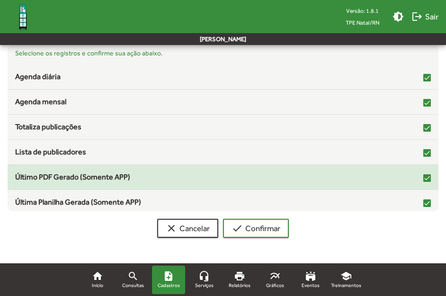
scroll to position [28, 0]
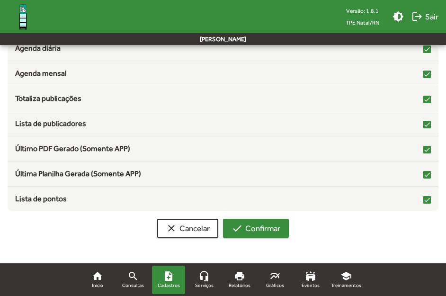
click at [258, 226] on span "check Confirmar" at bounding box center [256, 228] width 49 height 17
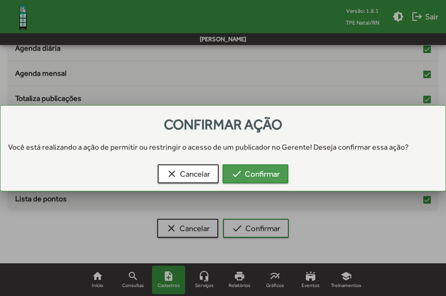
click at [250, 175] on span "check Confirmar" at bounding box center [255, 173] width 49 height 17
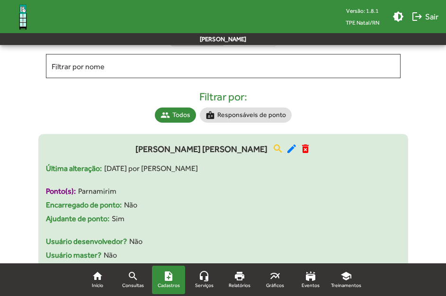
scroll to position [142, 0]
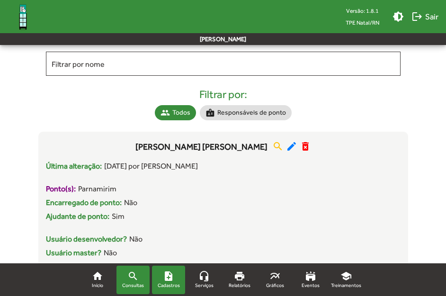
click at [134, 271] on mat-icon "search" at bounding box center [132, 275] width 11 height 11
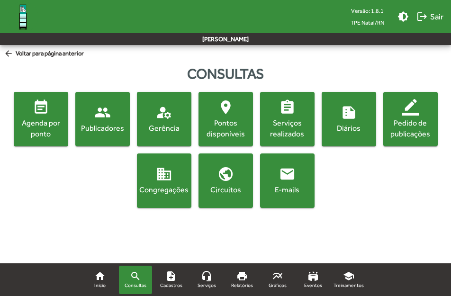
click at [222, 123] on div "Pontos disponíveis" at bounding box center [225, 128] width 51 height 21
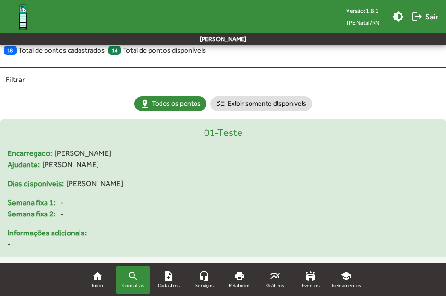
scroll to position [47, 0]
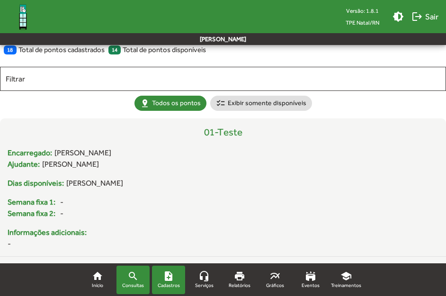
click at [170, 278] on mat-icon "note_add" at bounding box center [168, 275] width 11 height 11
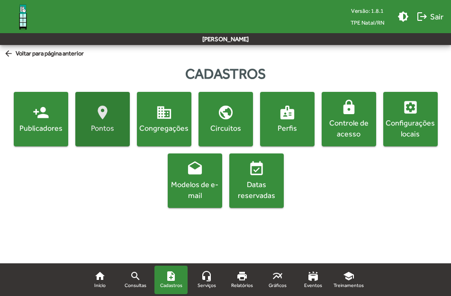
click at [99, 112] on mat-icon "location_on" at bounding box center [102, 112] width 17 height 17
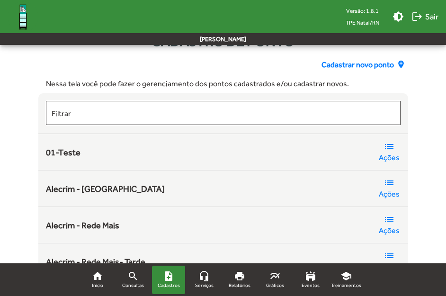
scroll to position [142, 0]
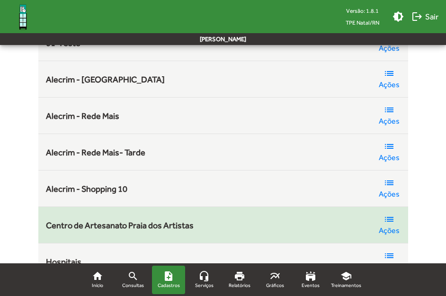
click at [389, 224] on mat-icon "list" at bounding box center [389, 219] width 11 height 11
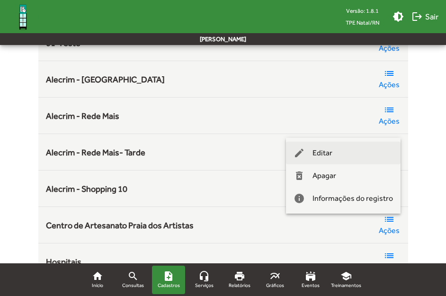
click at [329, 153] on span "Editar" at bounding box center [323, 153] width 20 height 23
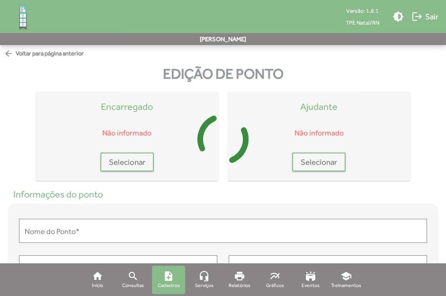
type input "**********"
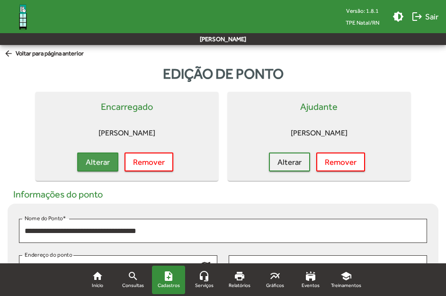
click at [103, 158] on span "Alterar" at bounding box center [98, 161] width 24 height 17
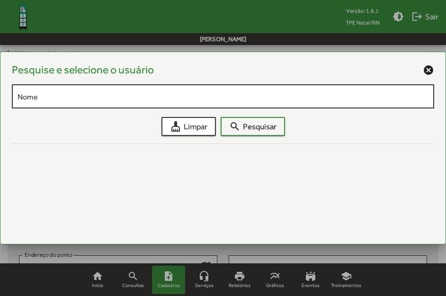
click at [108, 89] on div "Nome" at bounding box center [223, 95] width 411 height 26
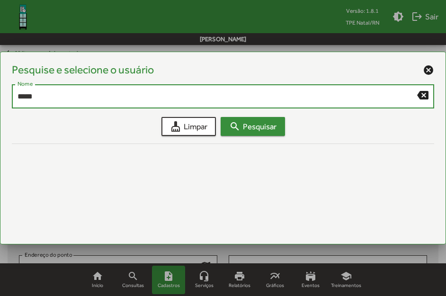
type input "*****"
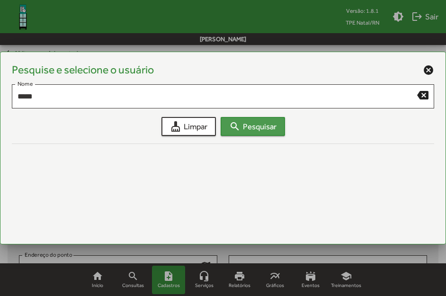
click at [234, 130] on mat-icon "search" at bounding box center [234, 126] width 11 height 11
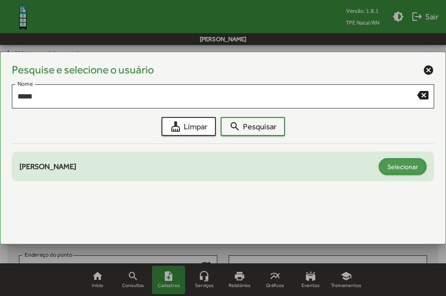
click at [393, 161] on span "Selecionar" at bounding box center [402, 166] width 31 height 17
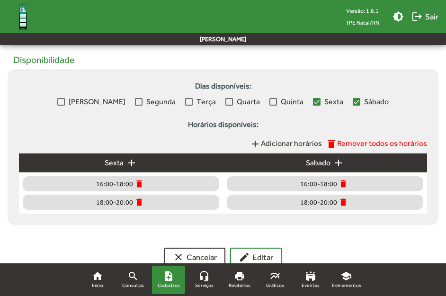
scroll to position [436, 0]
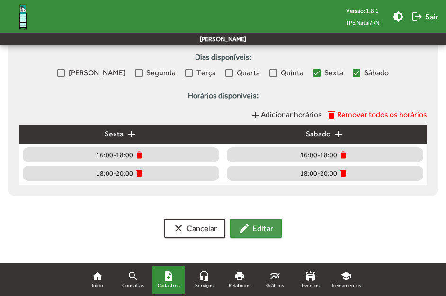
click at [251, 230] on span "edit Editar" at bounding box center [256, 228] width 35 height 17
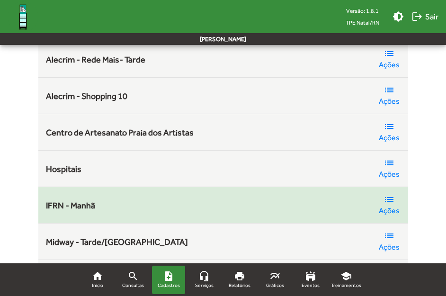
scroll to position [237, 0]
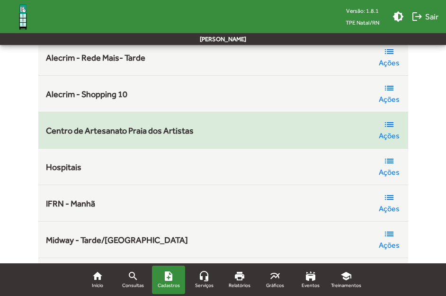
click at [393, 130] on span "Ações" at bounding box center [389, 135] width 21 height 11
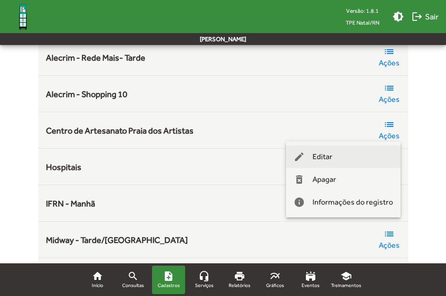
click at [332, 154] on span "Editar" at bounding box center [323, 156] width 20 height 23
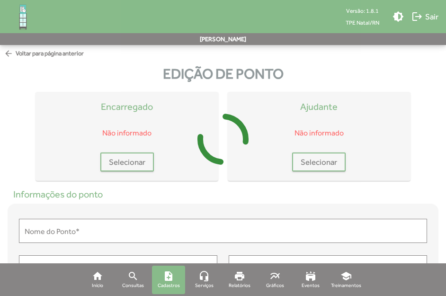
type input "**********"
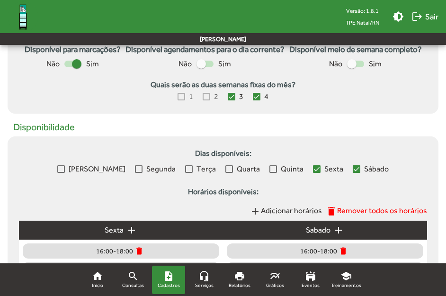
scroll to position [426, 0]
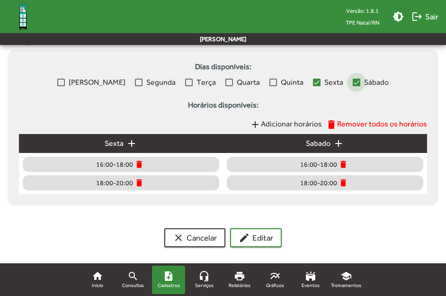
click at [353, 83] on div at bounding box center [357, 83] width 8 height 8
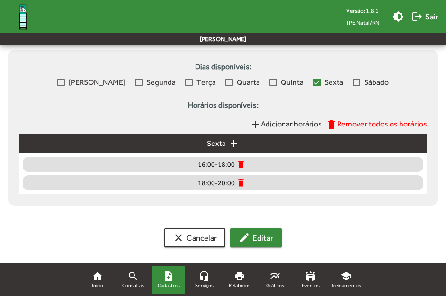
click at [268, 236] on span "edit Editar" at bounding box center [256, 237] width 35 height 17
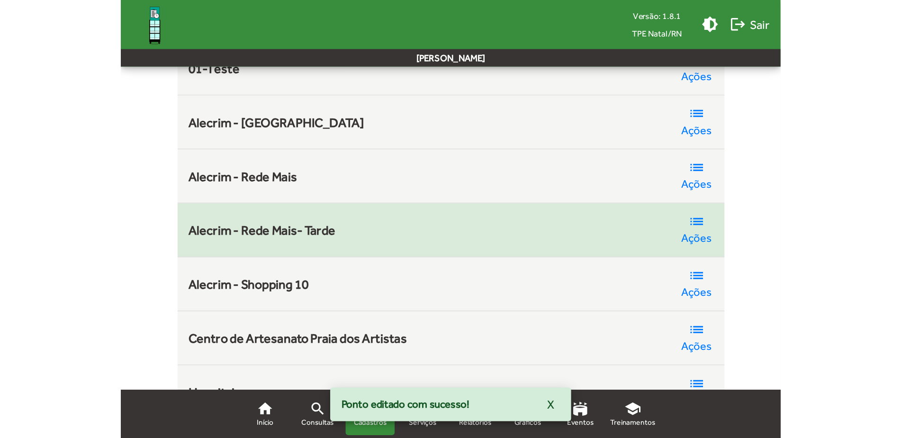
scroll to position [189, 0]
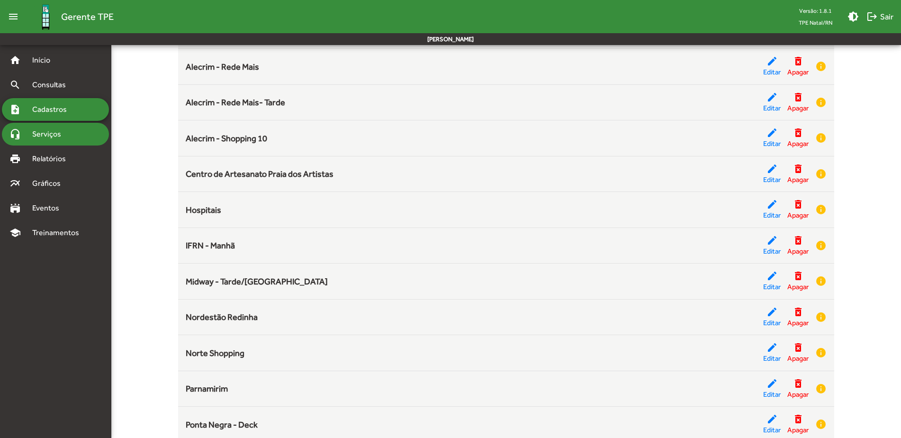
click at [60, 132] on span "Serviços" at bounding box center [50, 133] width 47 height 11
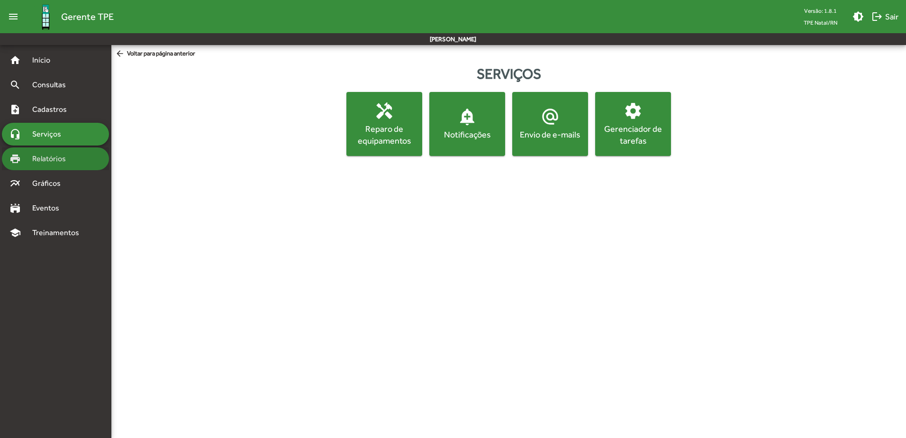
click at [63, 157] on span "Relatórios" at bounding box center [53, 158] width 52 height 11
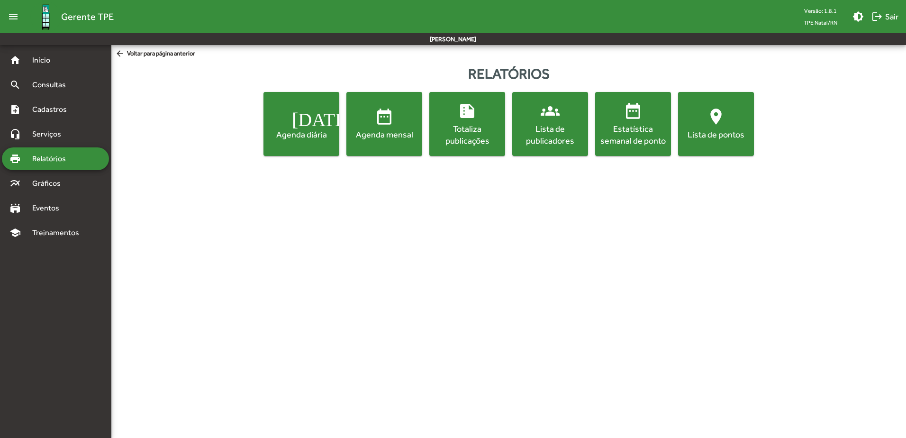
click at [397, 133] on div "Agenda mensal" at bounding box center [384, 134] width 72 height 12
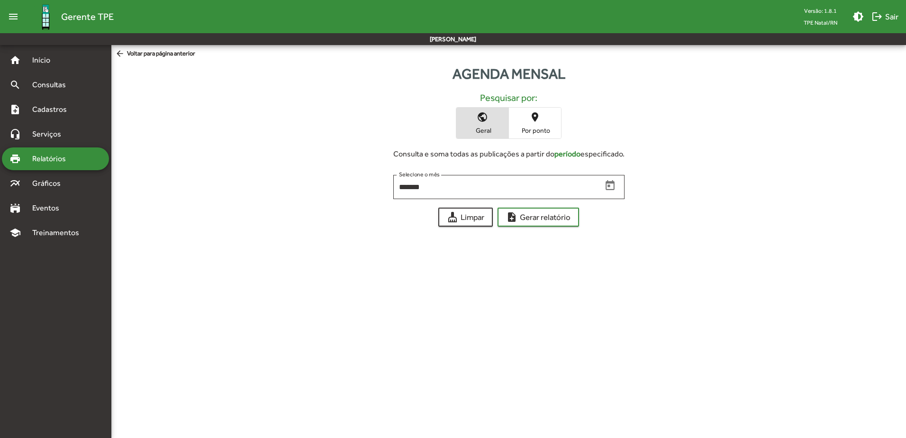
click at [537, 122] on mat-icon "place" at bounding box center [534, 116] width 11 height 11
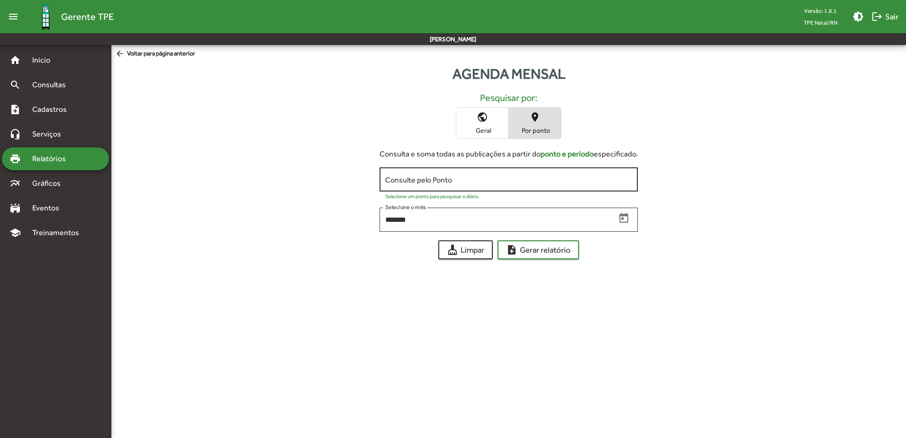
click at [492, 179] on input "Consulte pelo Ponto" at bounding box center [508, 179] width 247 height 9
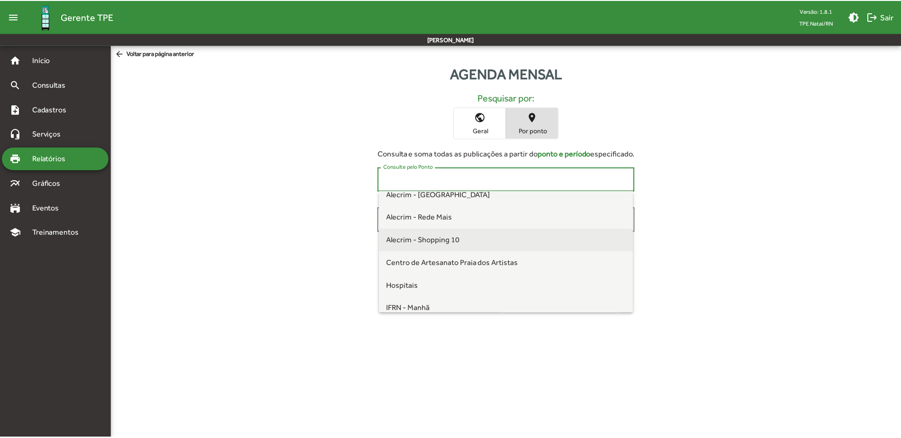
scroll to position [47, 0]
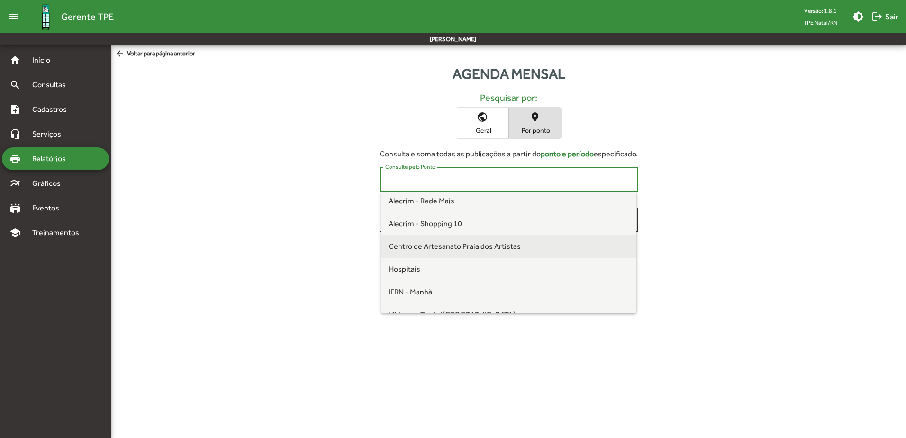
click at [484, 244] on span "Centro de Artesanato Praia dos Artistas" at bounding box center [454, 246] width 132 height 9
type input "**********"
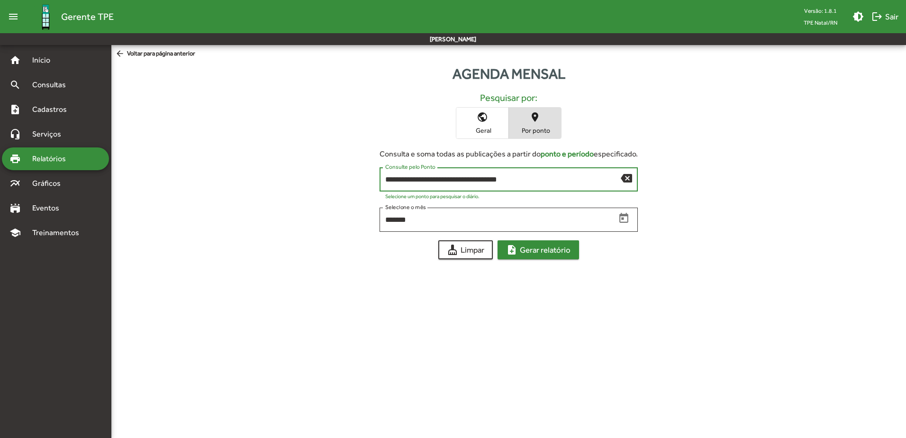
click at [563, 251] on span "note_add Gerar relatório" at bounding box center [538, 249] width 64 height 17
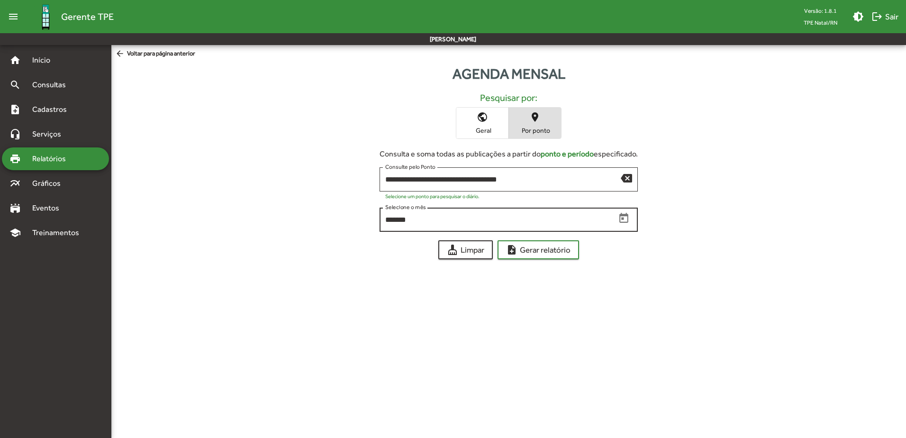
click at [628, 217] on icon "Open calendar" at bounding box center [624, 218] width 12 height 12
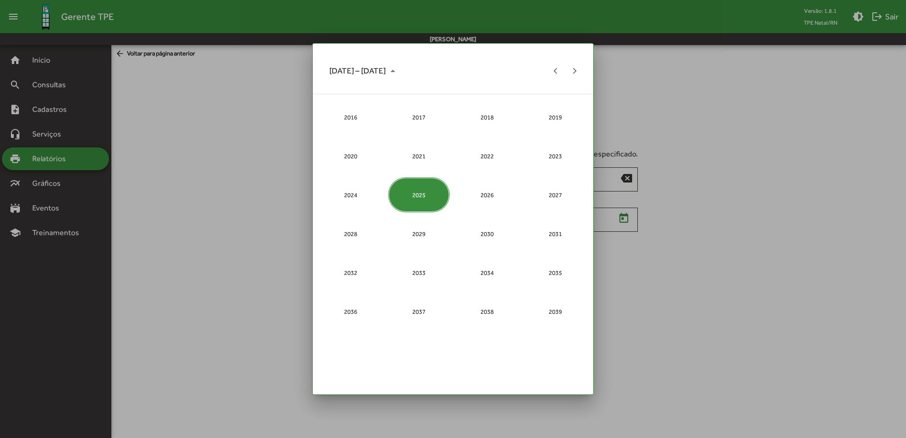
click at [723, 241] on div at bounding box center [453, 219] width 906 height 438
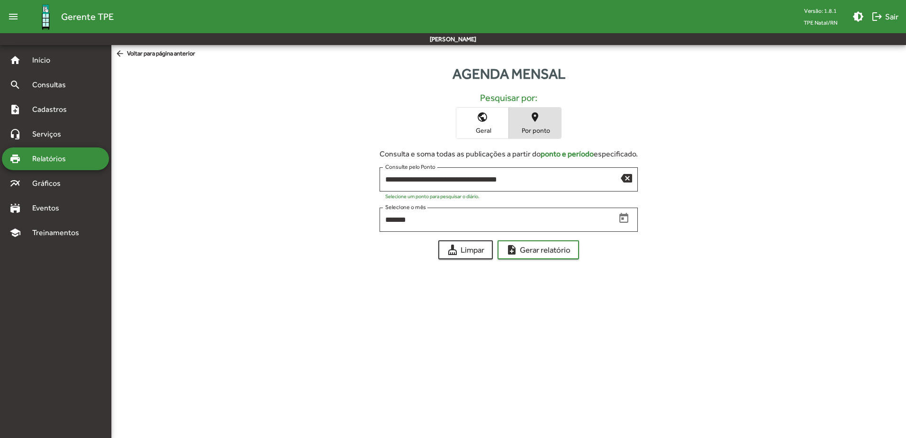
drag, startPoint x: 429, startPoint y: 218, endPoint x: 333, endPoint y: 215, distance: 96.7
click at [333, 215] on div "**********" at bounding box center [508, 199] width 794 height 120
click at [624, 221] on icon "Open calendar" at bounding box center [624, 218] width 12 height 12
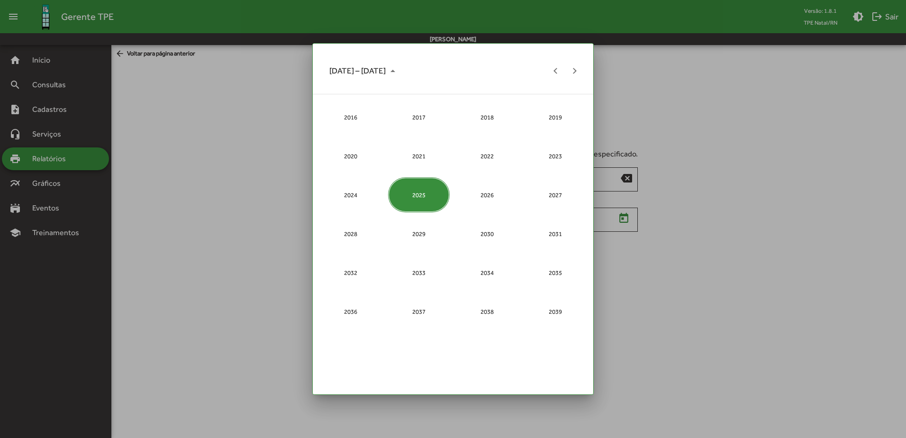
click at [403, 193] on div "2025" at bounding box center [418, 194] width 61 height 35
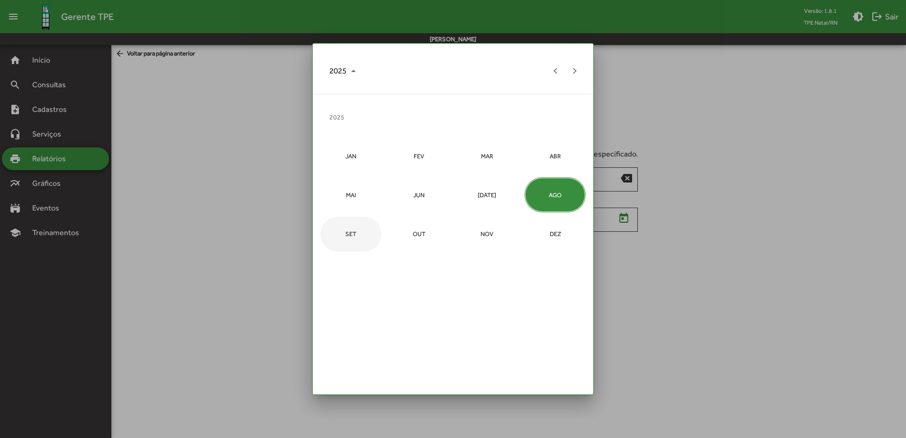
click at [338, 237] on div "SET" at bounding box center [350, 233] width 61 height 35
type input "*******"
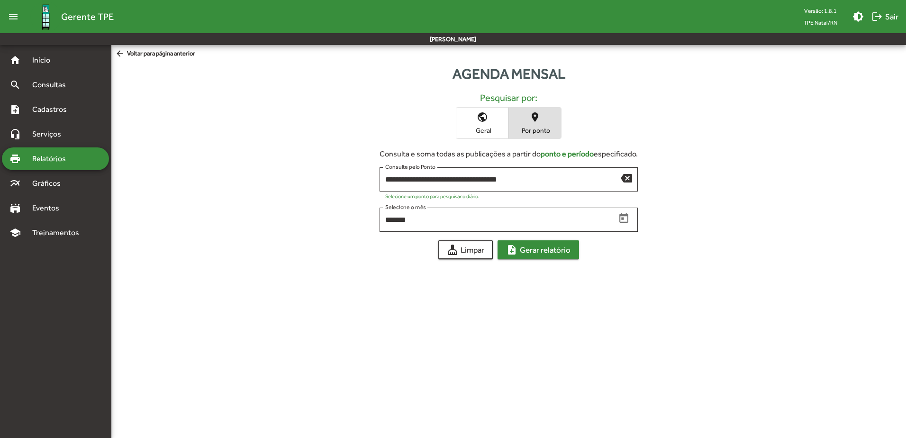
click at [547, 249] on span "note_add Gerar relatório" at bounding box center [538, 249] width 64 height 17
click at [546, 251] on span "note_add Gerar relatório" at bounding box center [538, 249] width 64 height 17
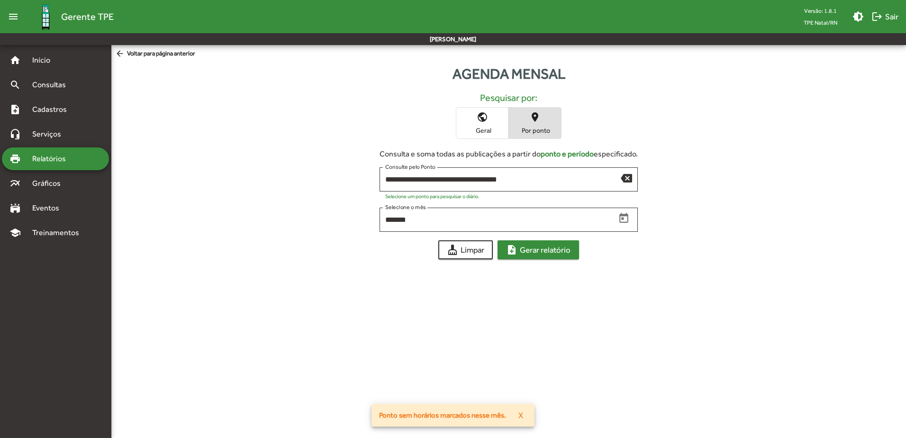
click at [546, 251] on span "note_add Gerar relatório" at bounding box center [538, 249] width 64 height 17
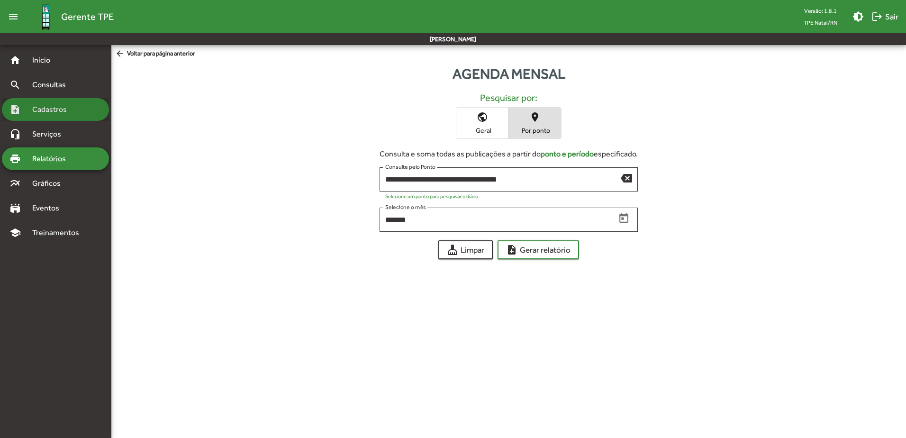
click at [72, 105] on span "Cadastros" at bounding box center [53, 109] width 53 height 11
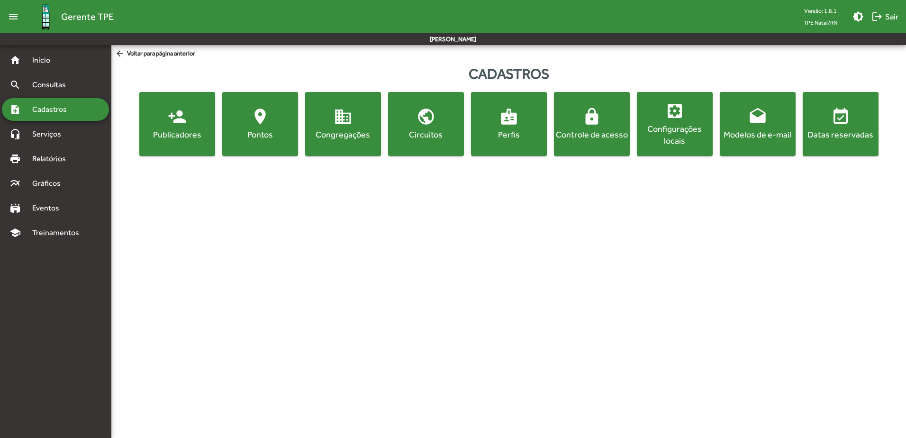
click at [264, 123] on mat-icon "location_on" at bounding box center [260, 116] width 19 height 19
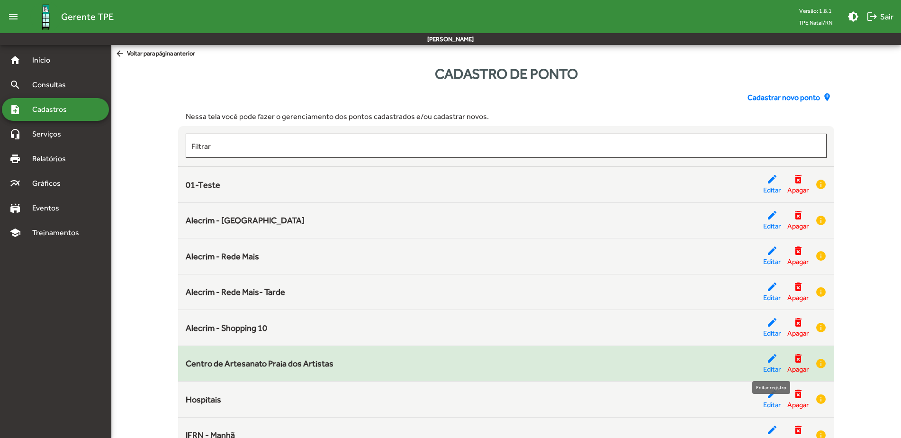
click at [723, 335] on mat-icon "edit" at bounding box center [771, 357] width 11 height 11
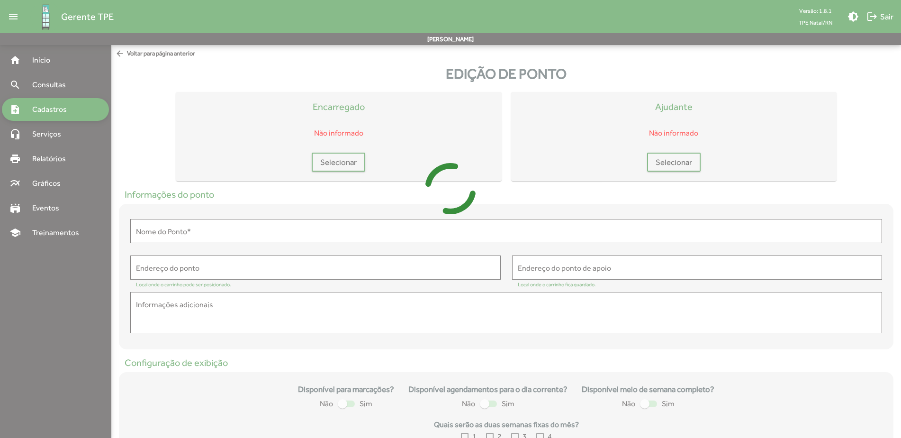
type input "**********"
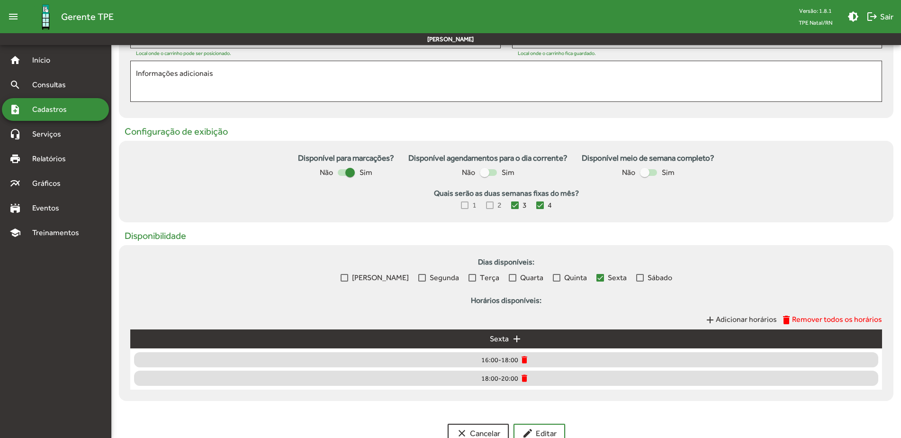
scroll to position [237, 0]
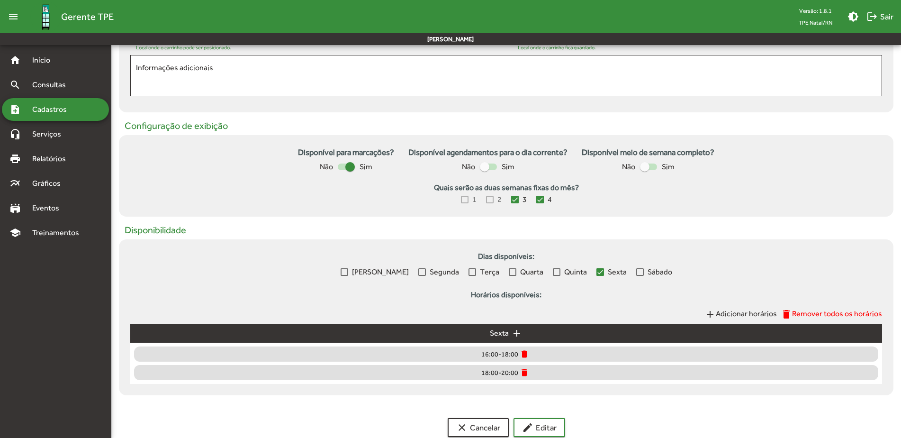
click at [537, 202] on div at bounding box center [540, 200] width 8 height 8
click at [517, 201] on div at bounding box center [515, 200] width 8 height 8
click at [543, 335] on span "edit Editar" at bounding box center [539, 427] width 35 height 17
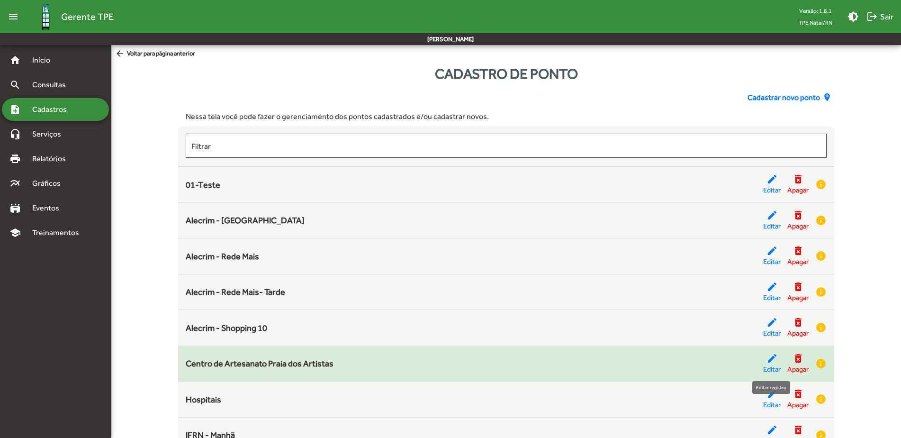
click at [723, 335] on mat-icon "edit" at bounding box center [771, 357] width 11 height 11
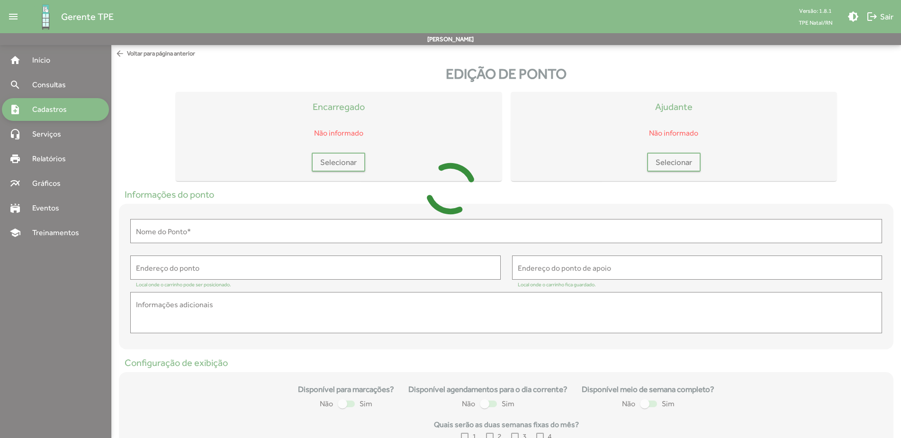
type input "**********"
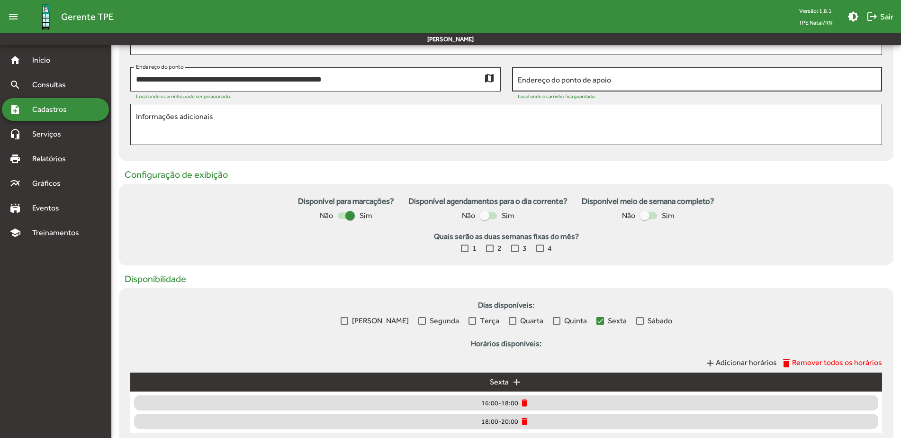
scroll to position [189, 0]
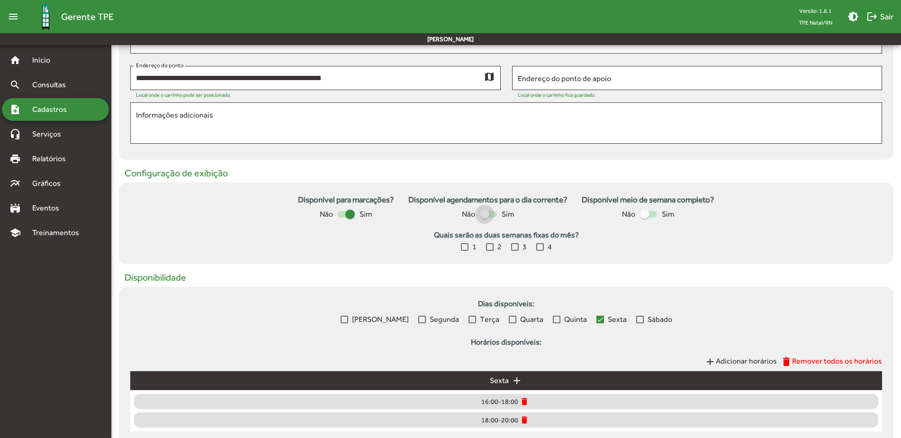
click at [489, 213] on div at bounding box center [484, 213] width 9 height 9
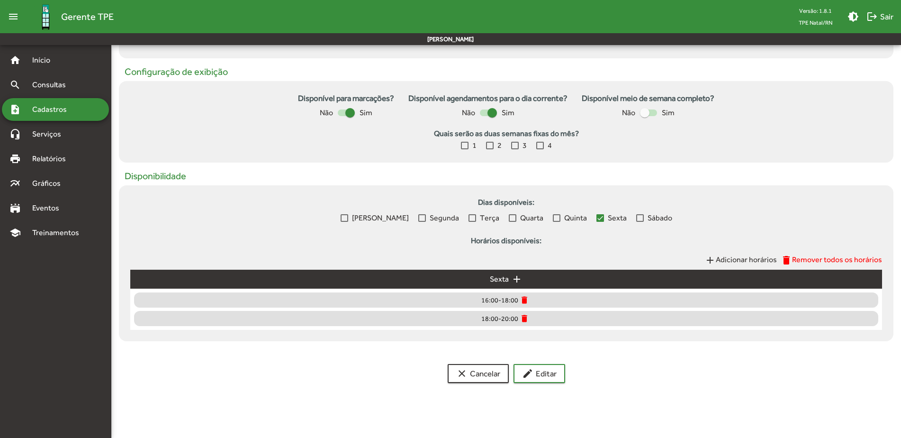
scroll to position [294, 0]
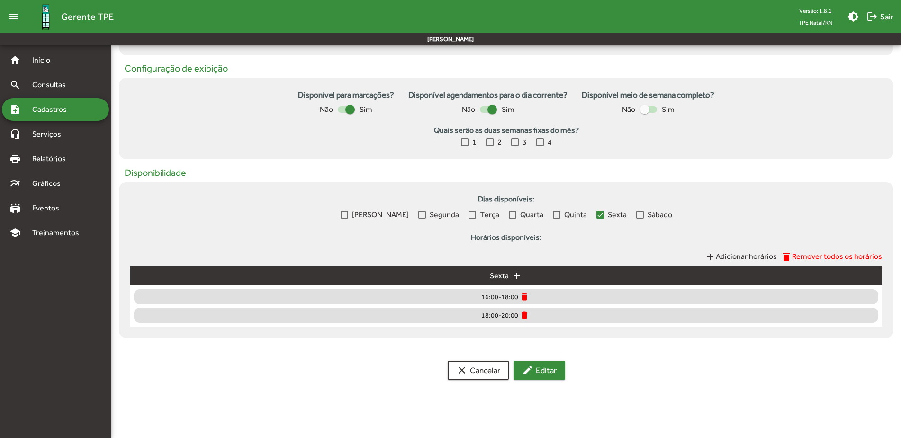
click at [550, 335] on span "edit Editar" at bounding box center [539, 369] width 35 height 17
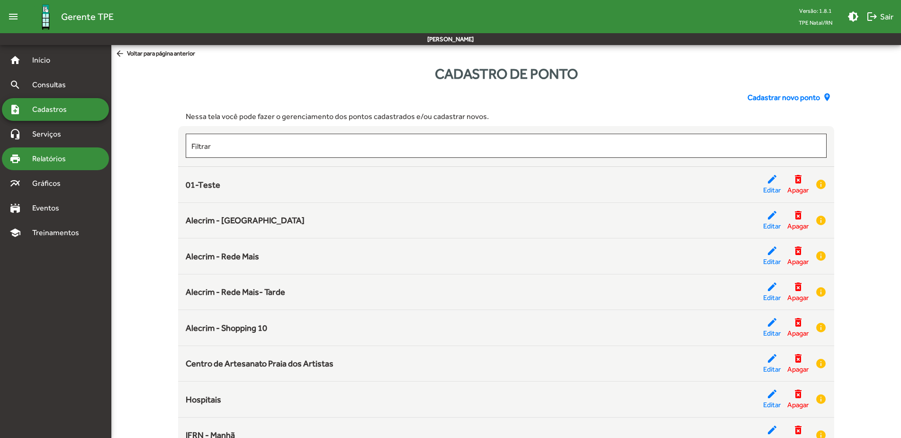
click at [64, 157] on span "Relatórios" at bounding box center [53, 158] width 52 height 11
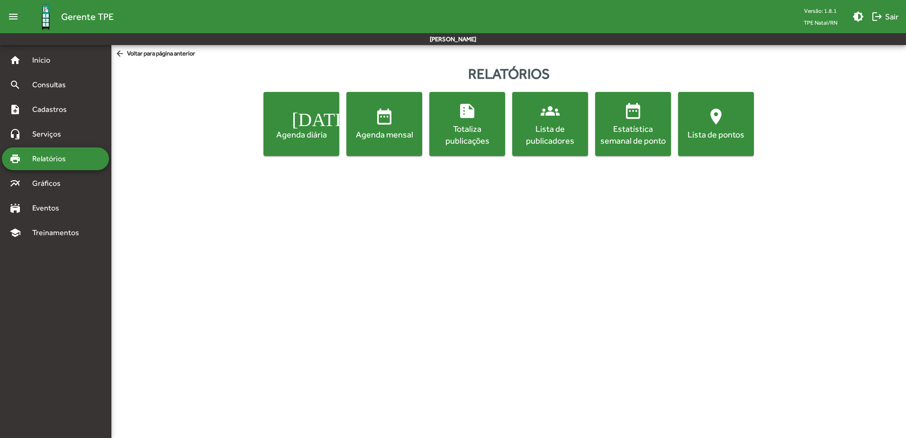
click at [404, 127] on span "date_range Agenda mensal" at bounding box center [384, 123] width 72 height 33
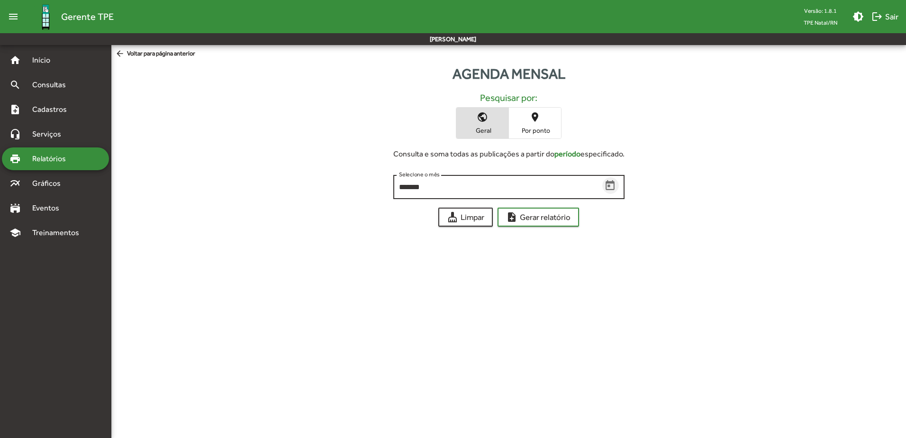
click at [610, 185] on icon "Open calendar" at bounding box center [610, 186] width 12 height 12
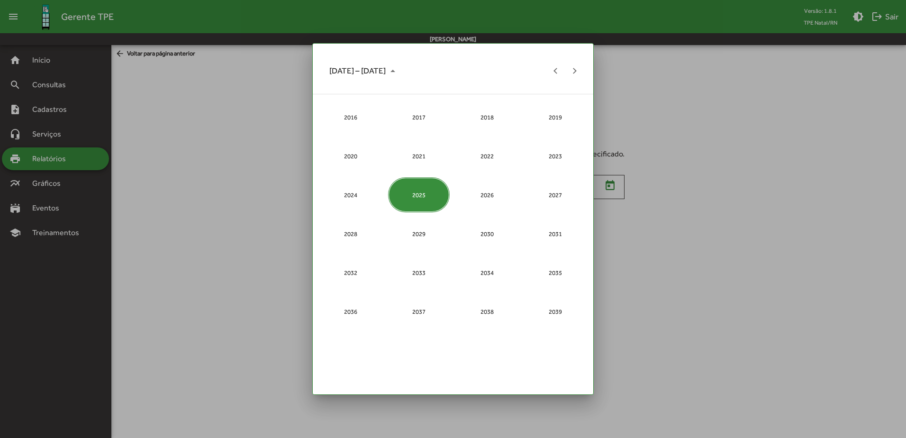
click at [424, 191] on div "2025" at bounding box center [418, 194] width 61 height 35
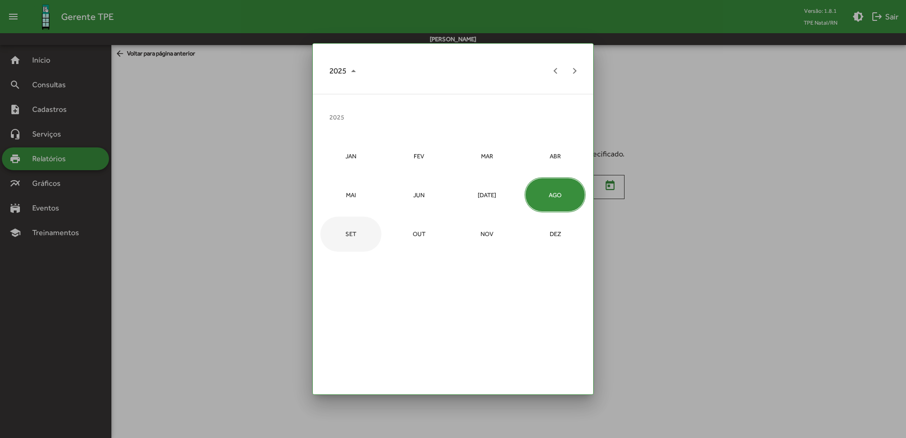
click at [354, 232] on div "SET" at bounding box center [350, 233] width 61 height 35
type input "*******"
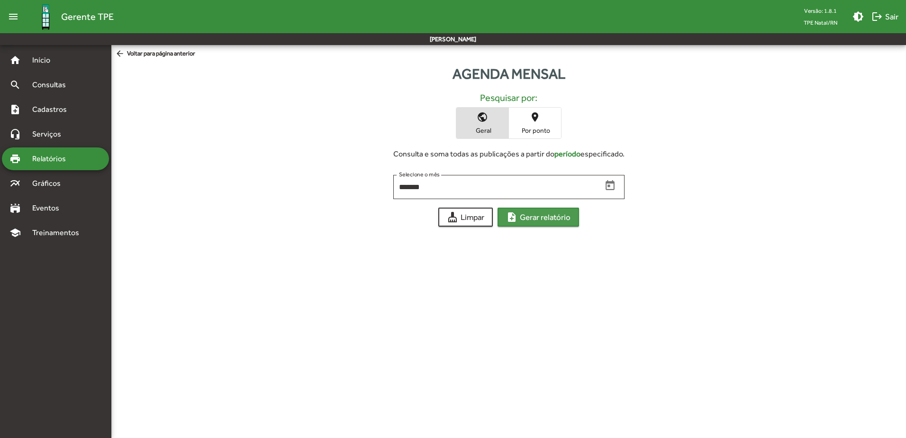
click at [533, 220] on span "note_add Gerar relatório" at bounding box center [538, 216] width 64 height 17
click at [527, 117] on span "place Por ponto" at bounding box center [535, 123] width 52 height 31
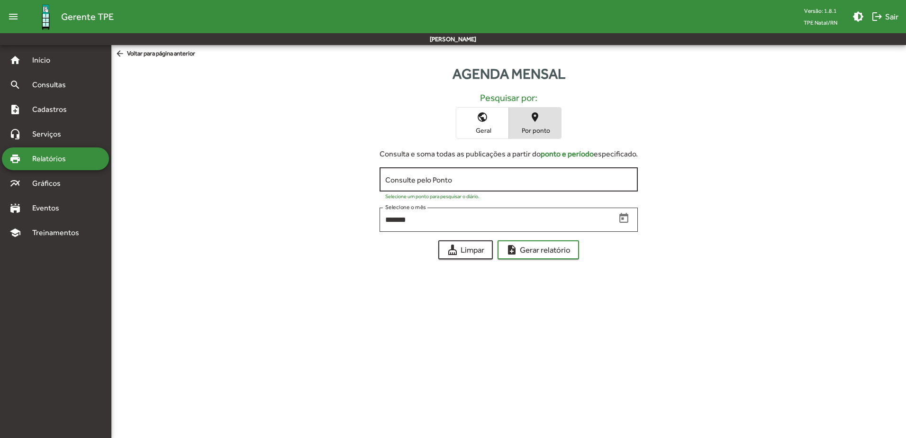
click at [493, 183] on input "Consulte pelo Ponto" at bounding box center [508, 179] width 247 height 9
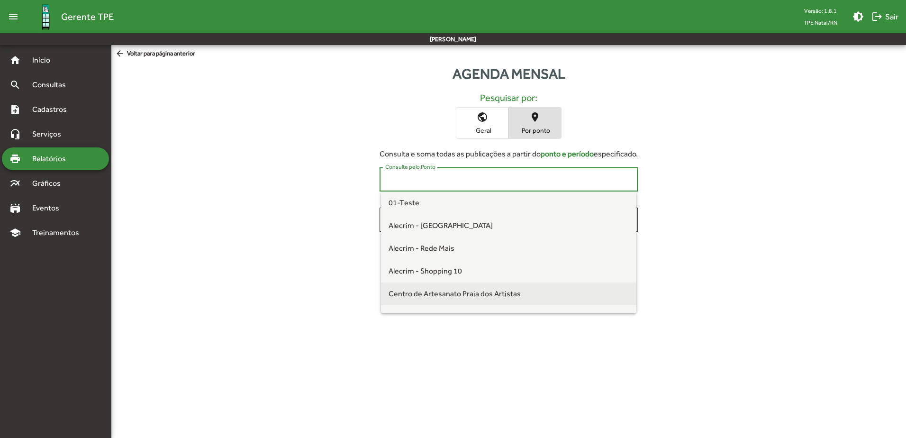
click at [459, 294] on span "Centro de Artesanato Praia dos Artistas" at bounding box center [454, 293] width 132 height 9
type input "**********"
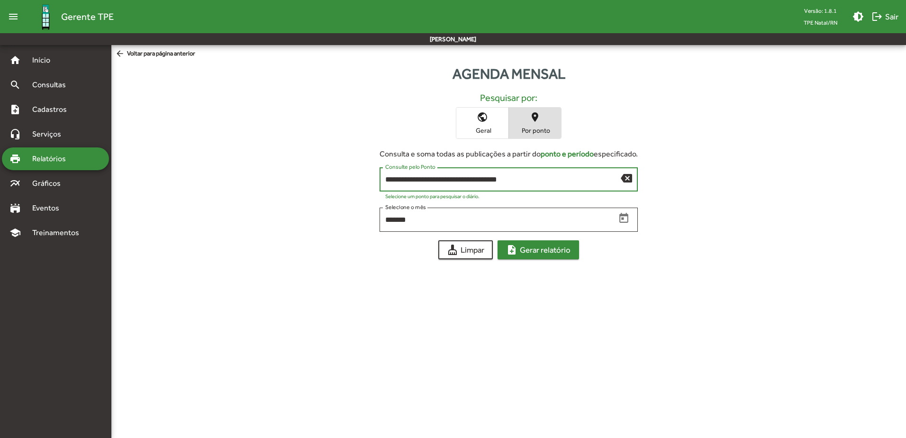
click at [550, 247] on span "note_add Gerar relatório" at bounding box center [538, 249] width 64 height 17
